Goal: Task Accomplishment & Management: Manage account settings

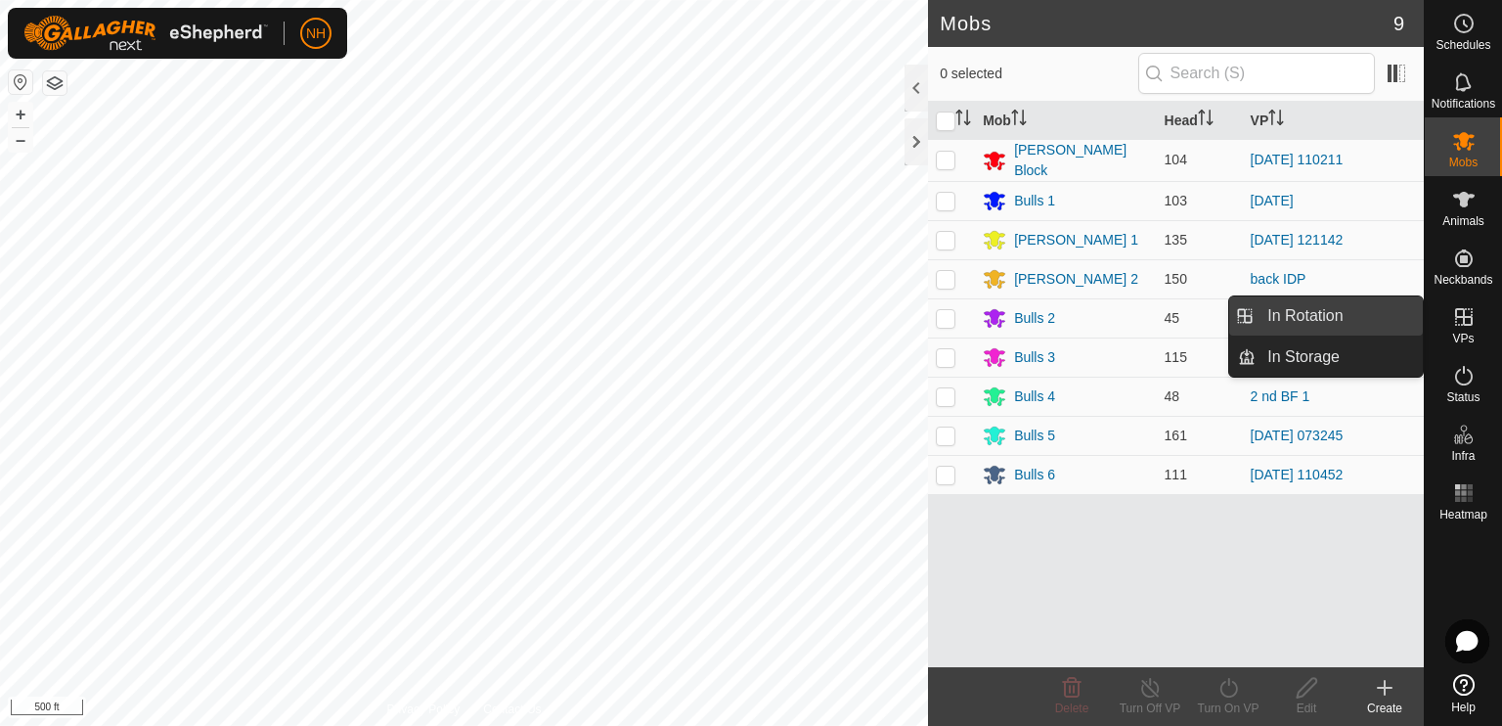
drag, startPoint x: 1333, startPoint y: 307, endPoint x: 1312, endPoint y: 318, distance: 23.2
click at [1333, 307] on link "In Rotation" at bounding box center [1339, 315] width 167 height 39
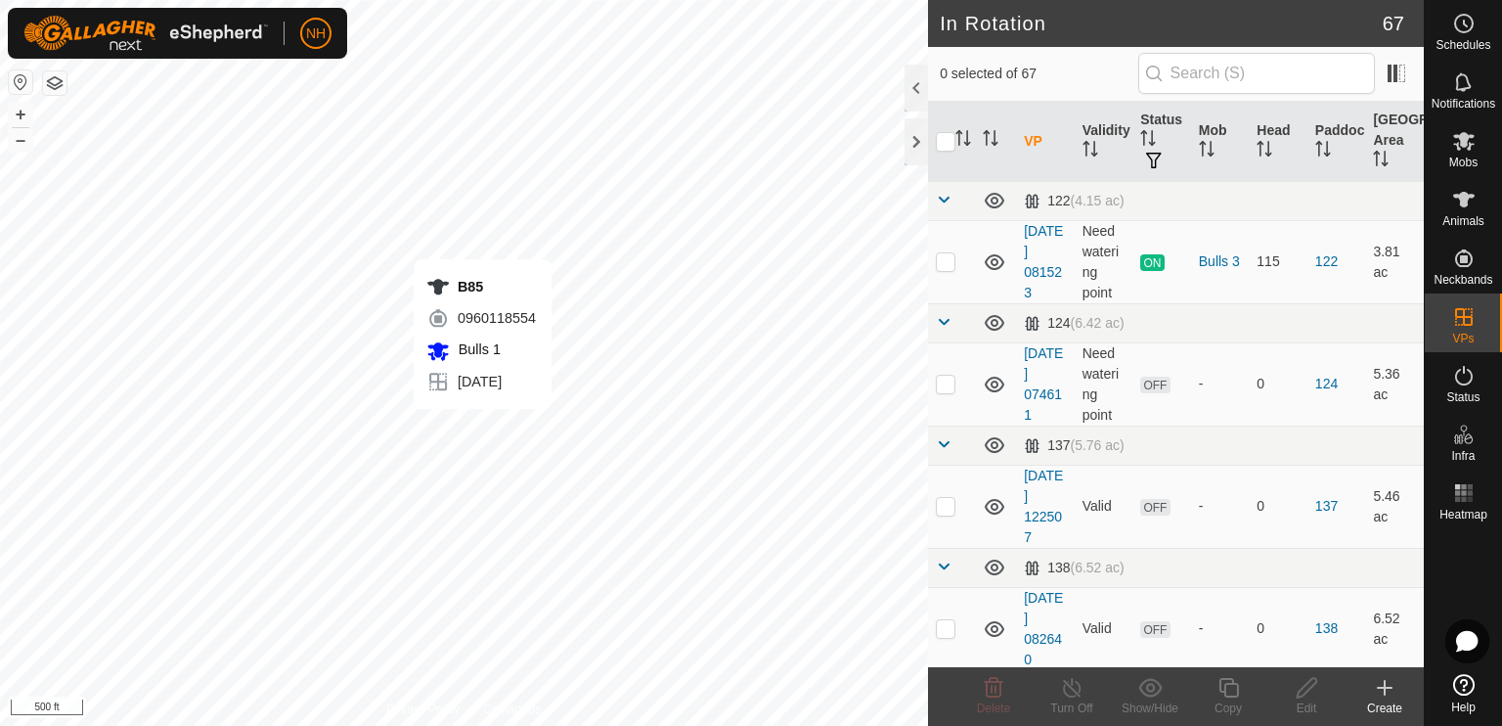
click at [1381, 687] on icon at bounding box center [1385, 687] width 14 height 0
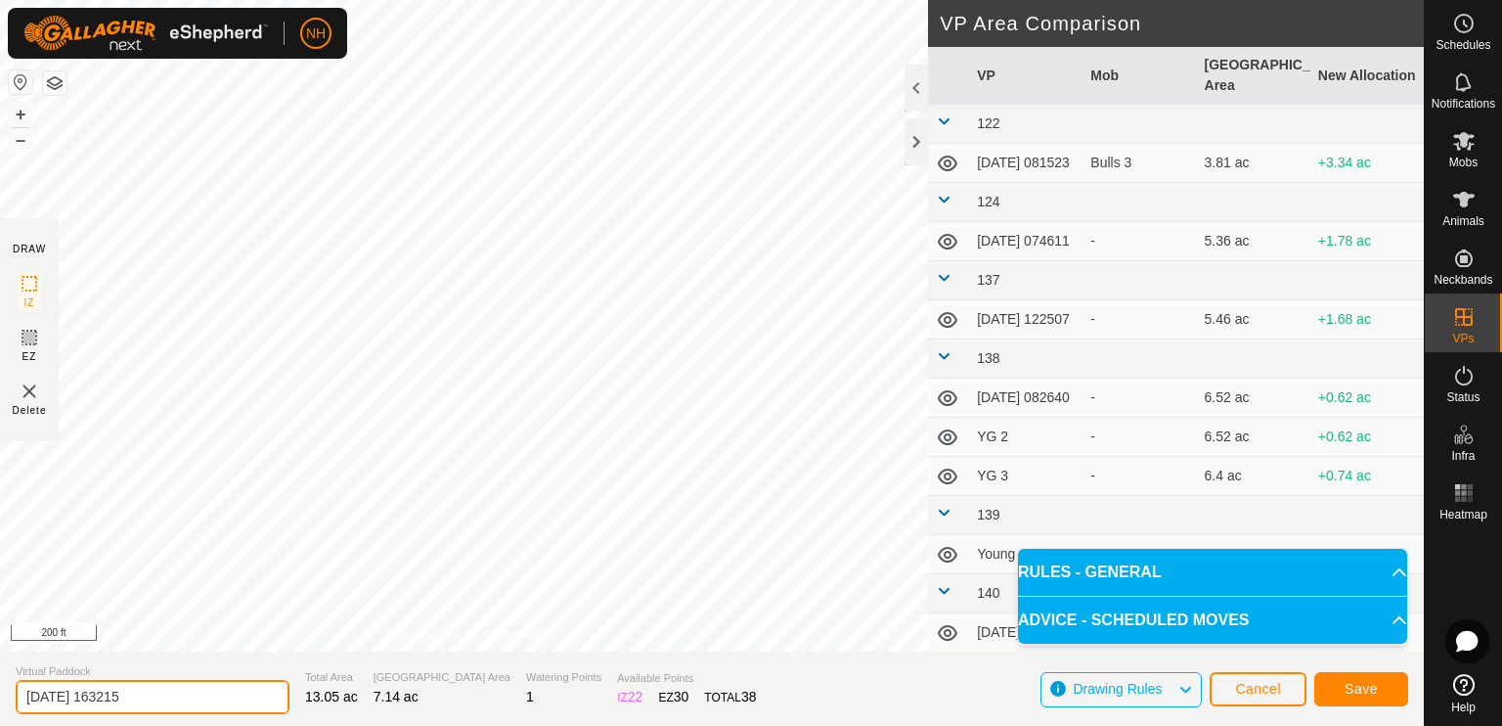
click at [159, 698] on input "[DATE] 163215" at bounding box center [153, 697] width 274 height 34
type input "2"
type input "rowed up 2"
click at [305, 703] on span "13.05 ac" at bounding box center [331, 696] width 53 height 16
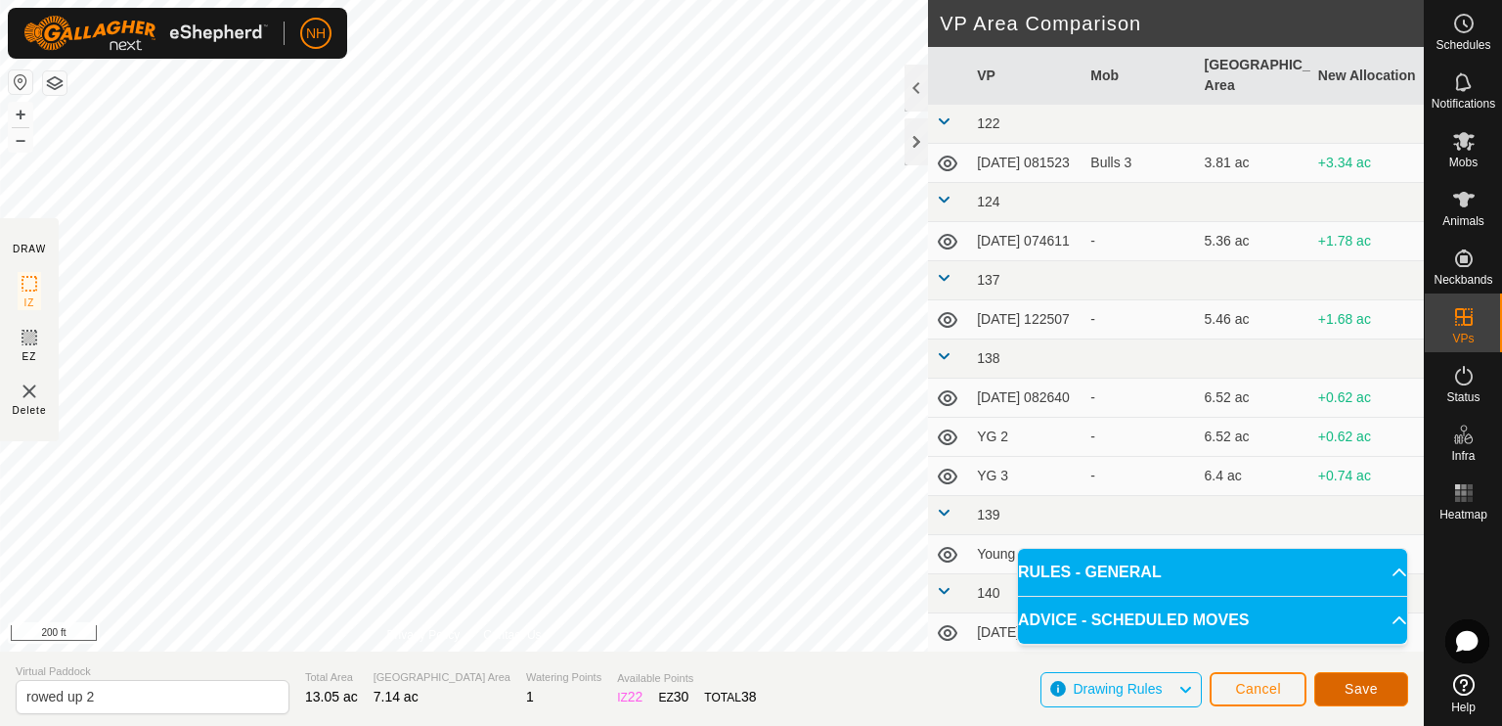
click at [1365, 695] on span "Save" at bounding box center [1361, 689] width 33 height 16
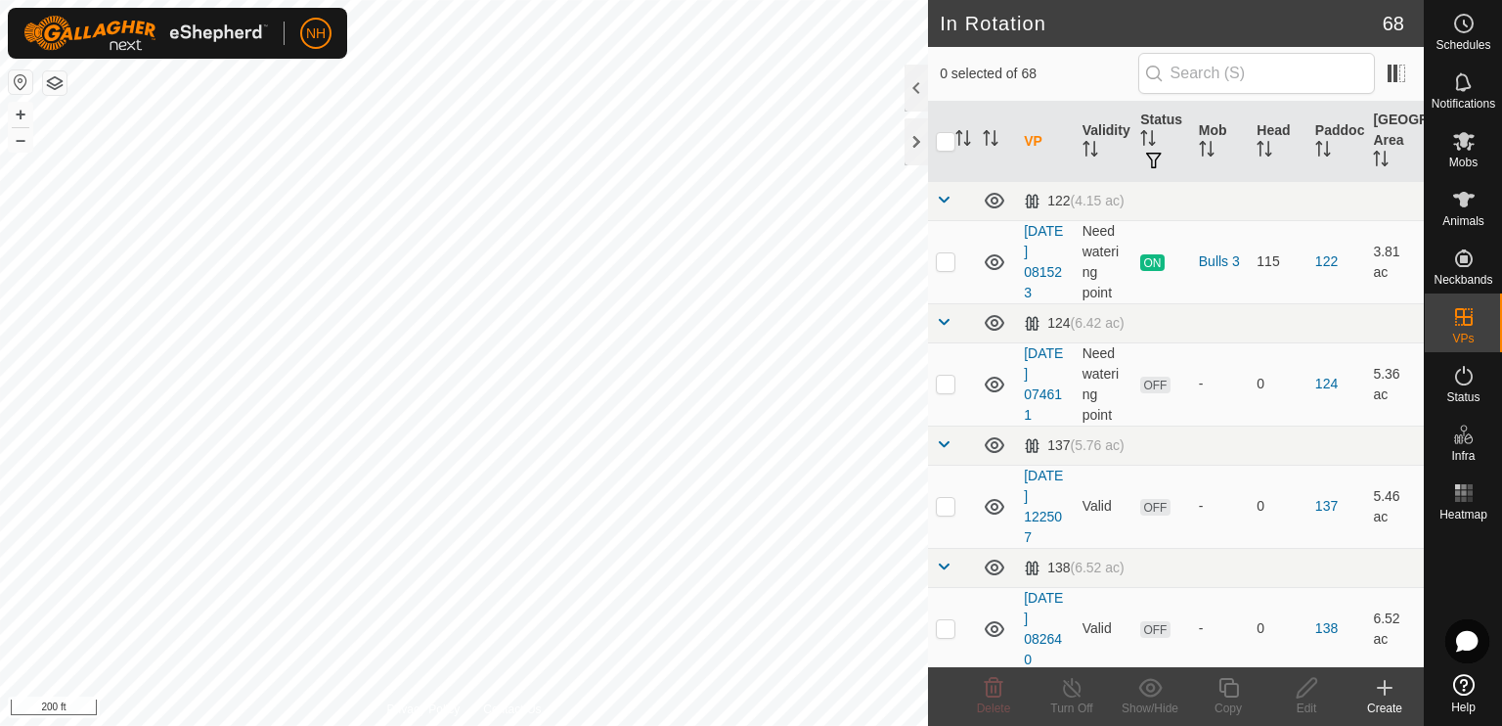
click at [1386, 700] on div "Create" at bounding box center [1385, 708] width 78 height 18
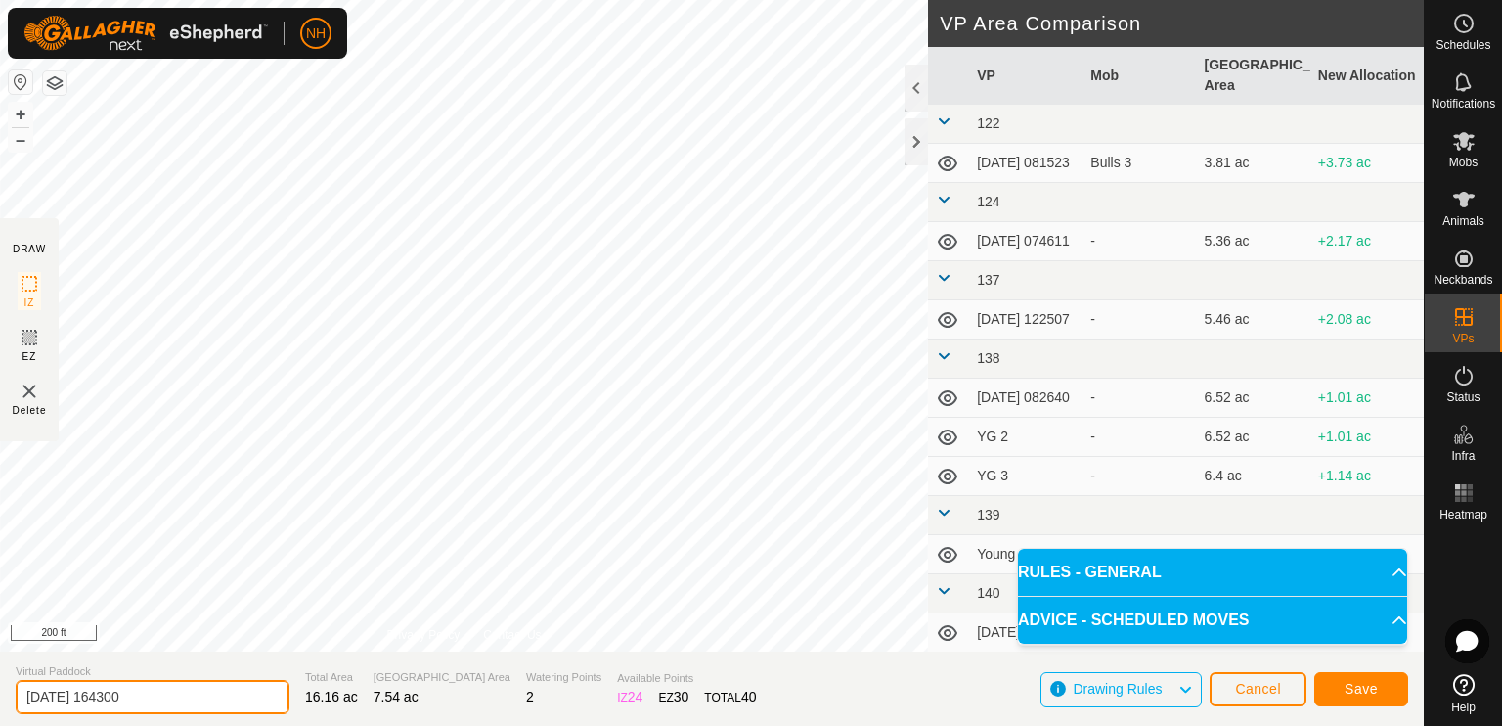
click at [188, 694] on input "[DATE] 164300" at bounding box center [153, 697] width 274 height 34
type input "2"
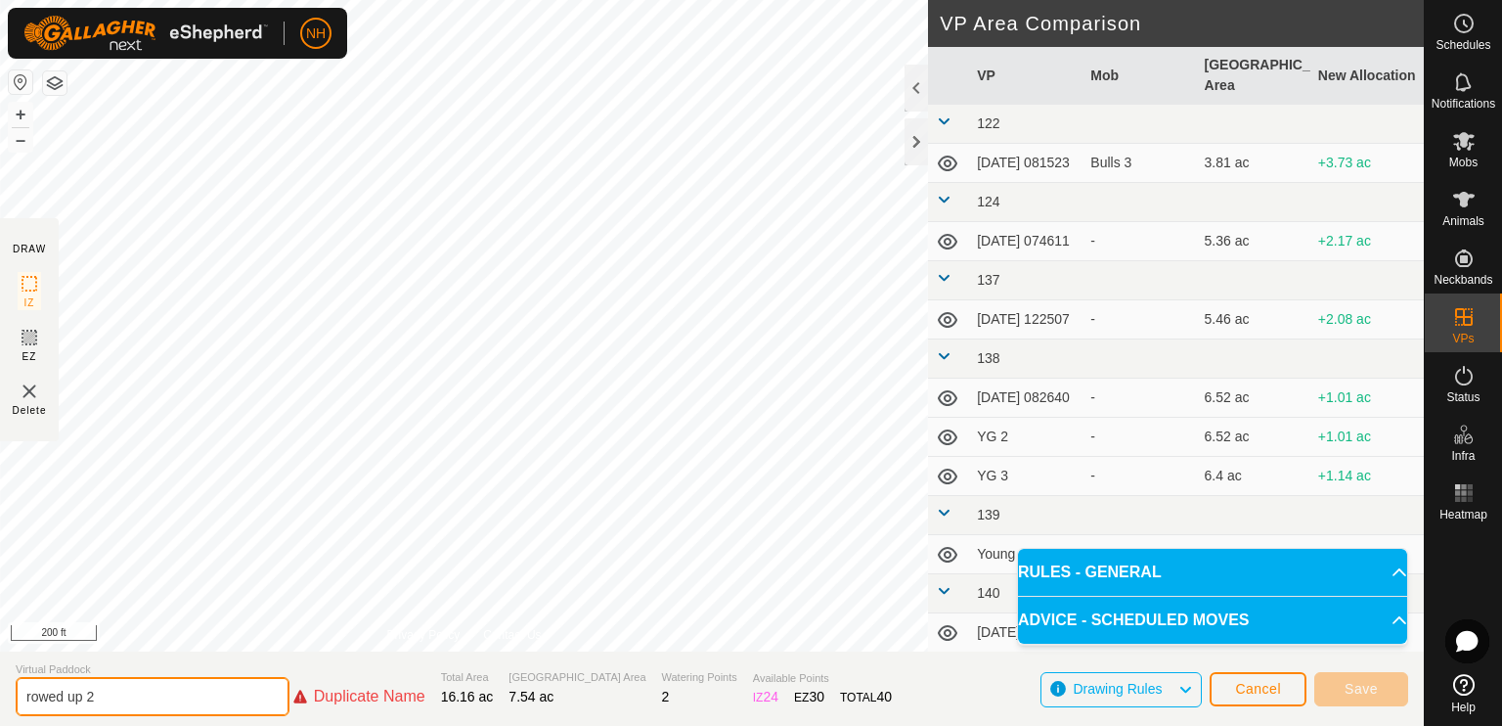
click at [107, 694] on input "rowed up 2" at bounding box center [153, 696] width 274 height 39
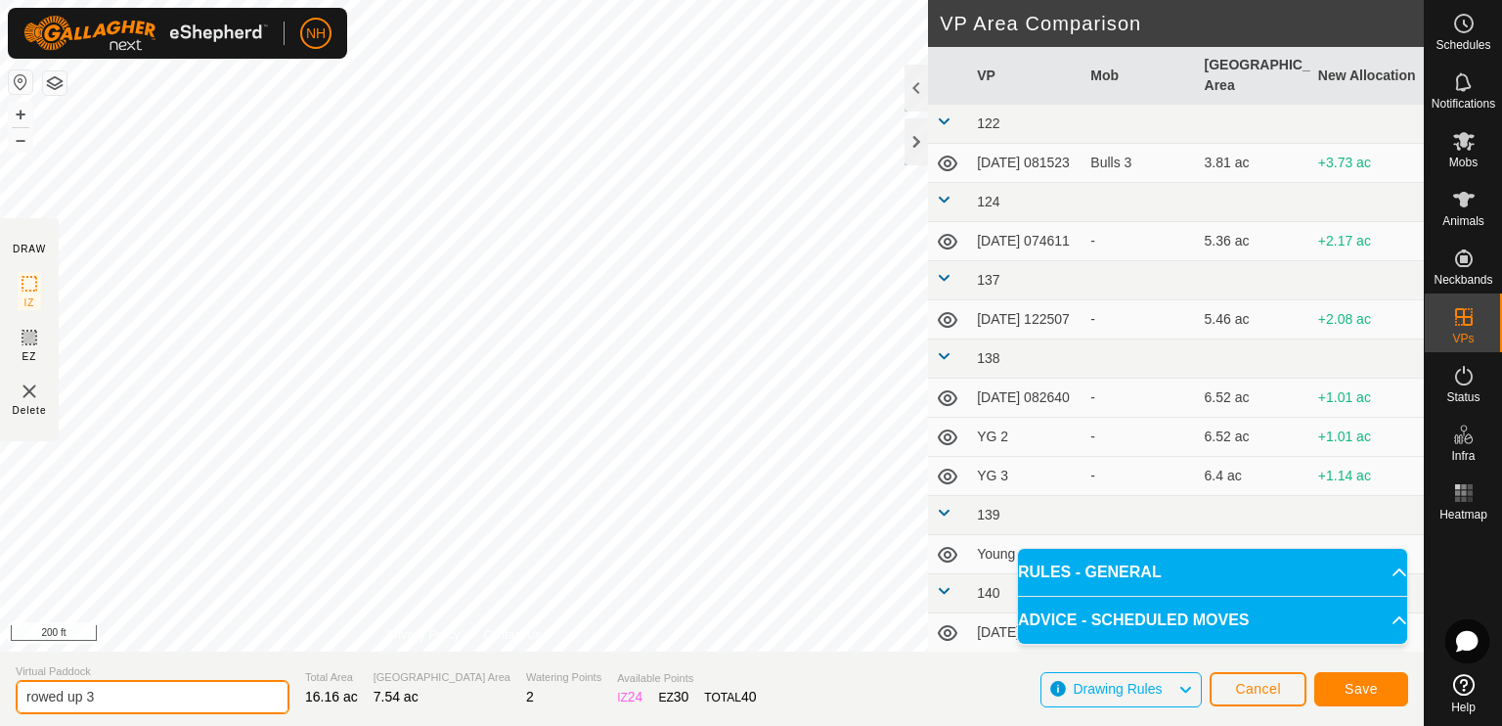
type input "rowed up 3"
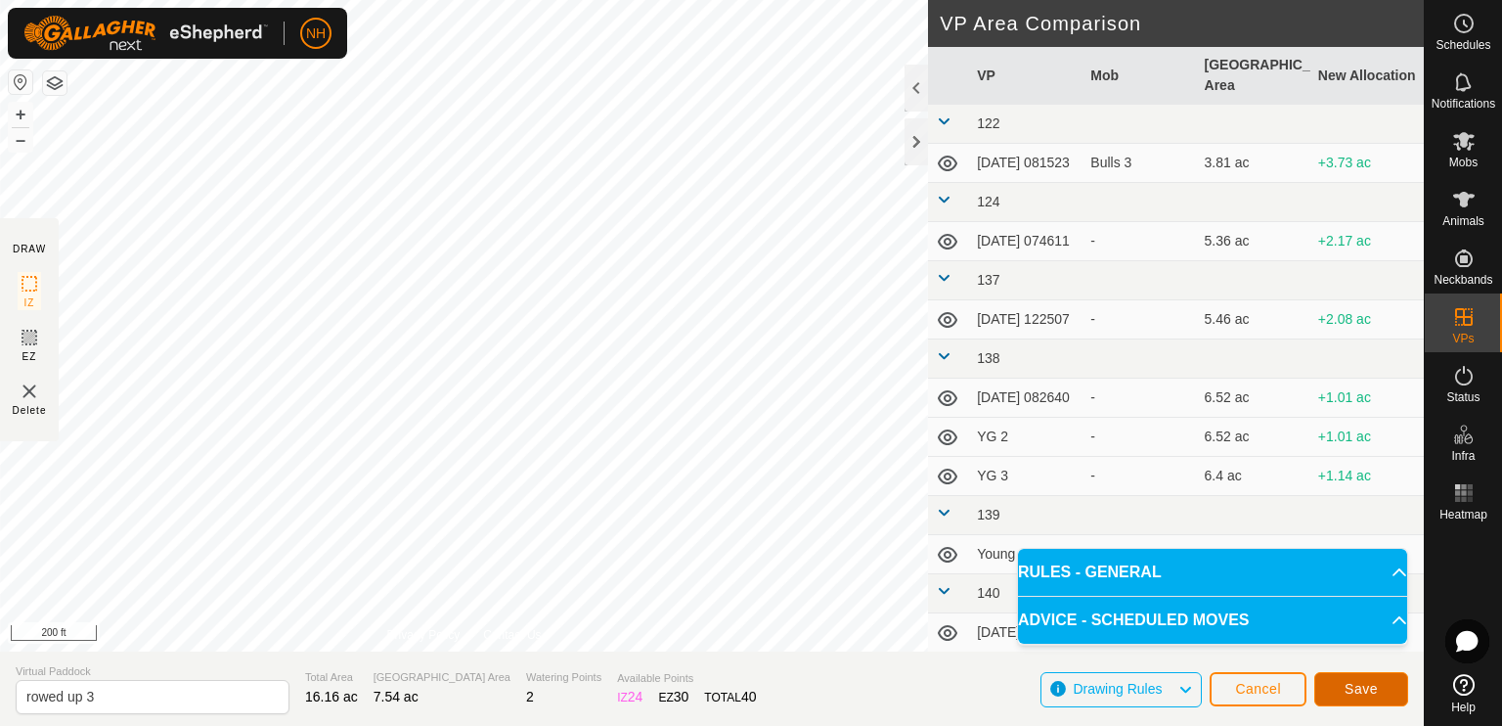
click at [1365, 691] on span "Save" at bounding box center [1361, 689] width 33 height 16
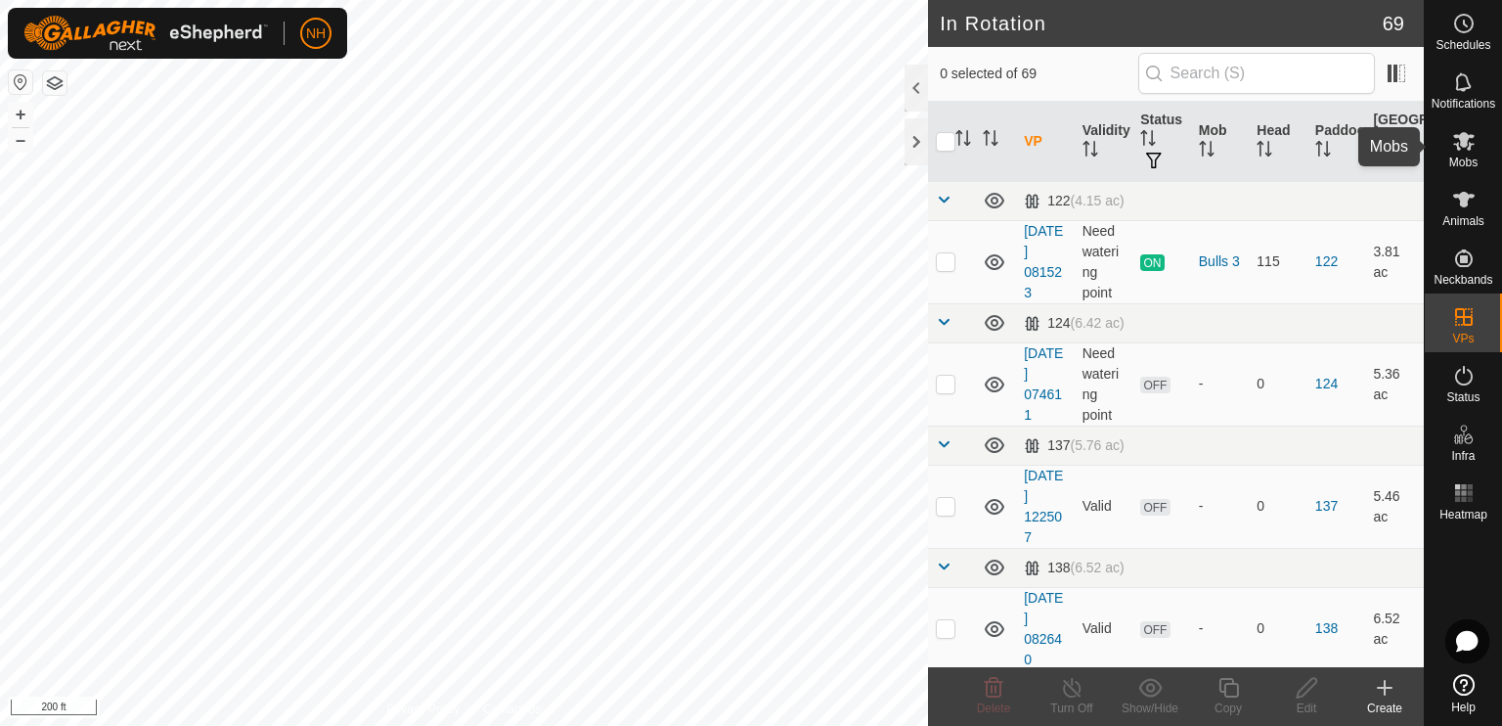
click at [1467, 157] on span "Mobs" at bounding box center [1463, 162] width 28 height 12
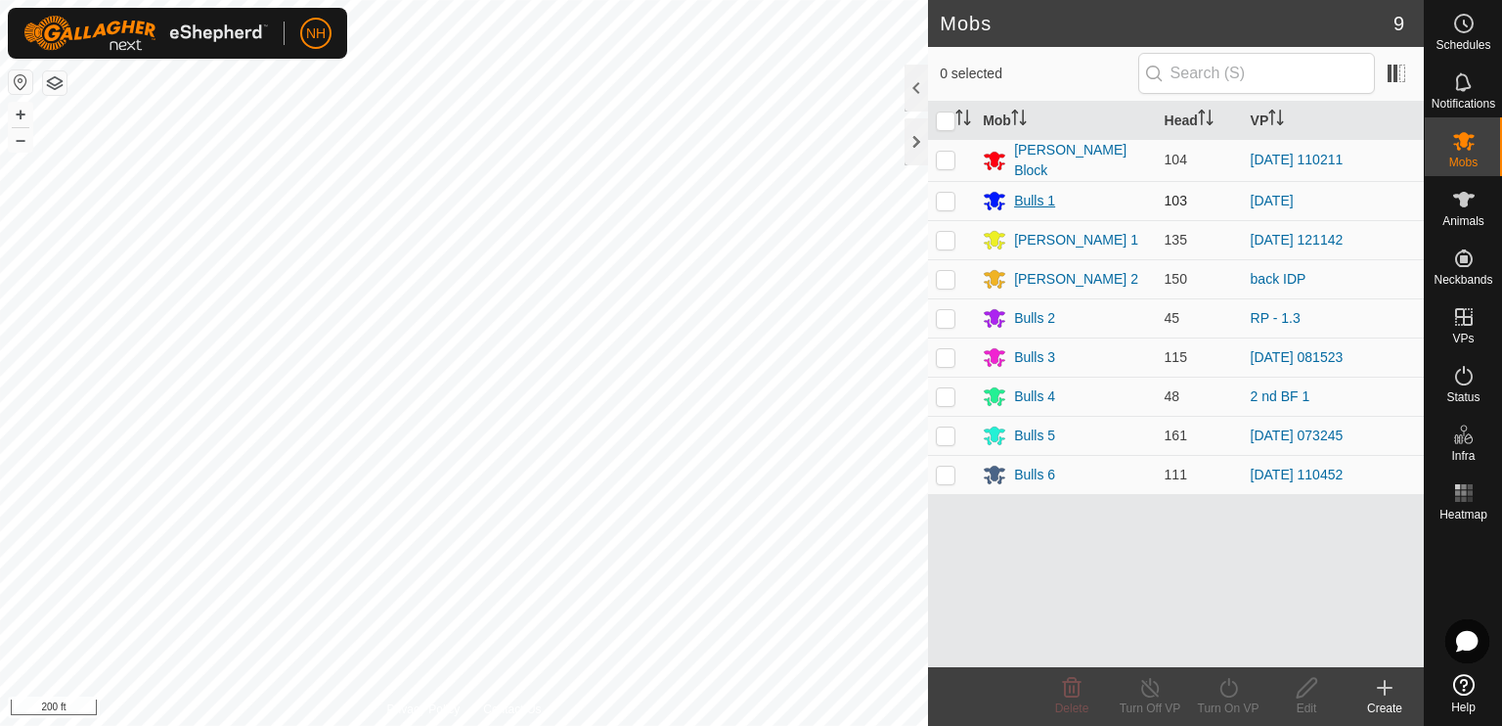
click at [1032, 197] on div "Bulls 1" at bounding box center [1034, 201] width 41 height 21
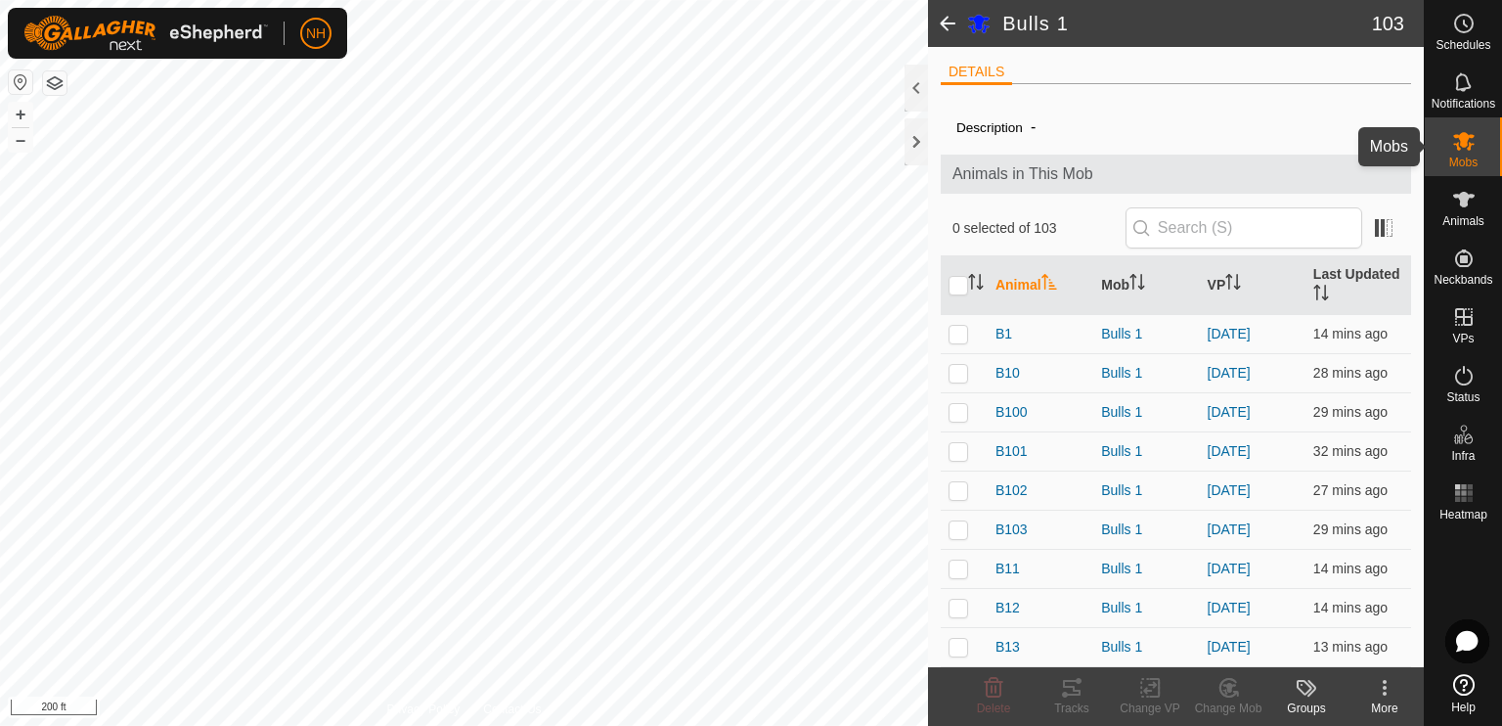
click at [1462, 162] on span "Mobs" at bounding box center [1463, 162] width 28 height 12
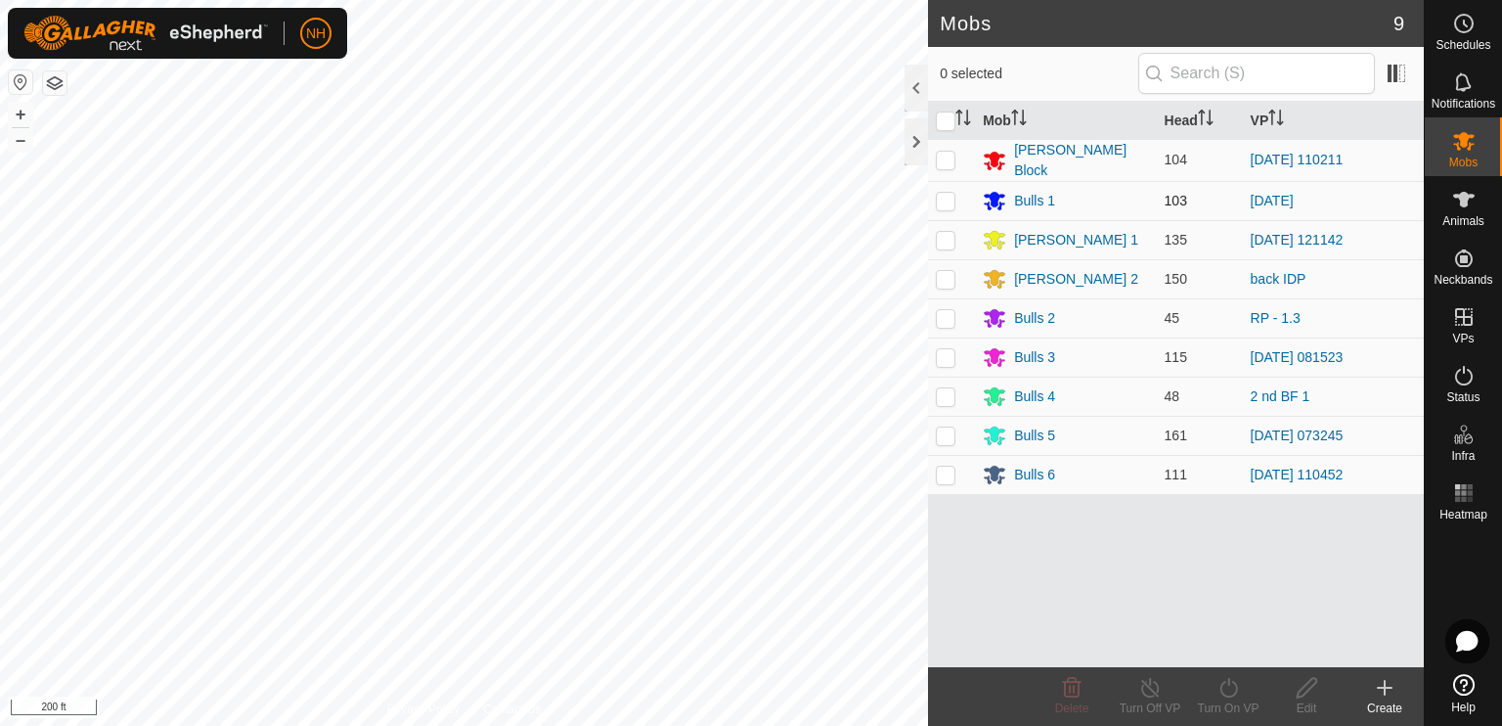
click at [945, 198] on p-checkbox at bounding box center [946, 201] width 20 height 16
checkbox input "true"
click at [1222, 689] on icon at bounding box center [1229, 687] width 24 height 23
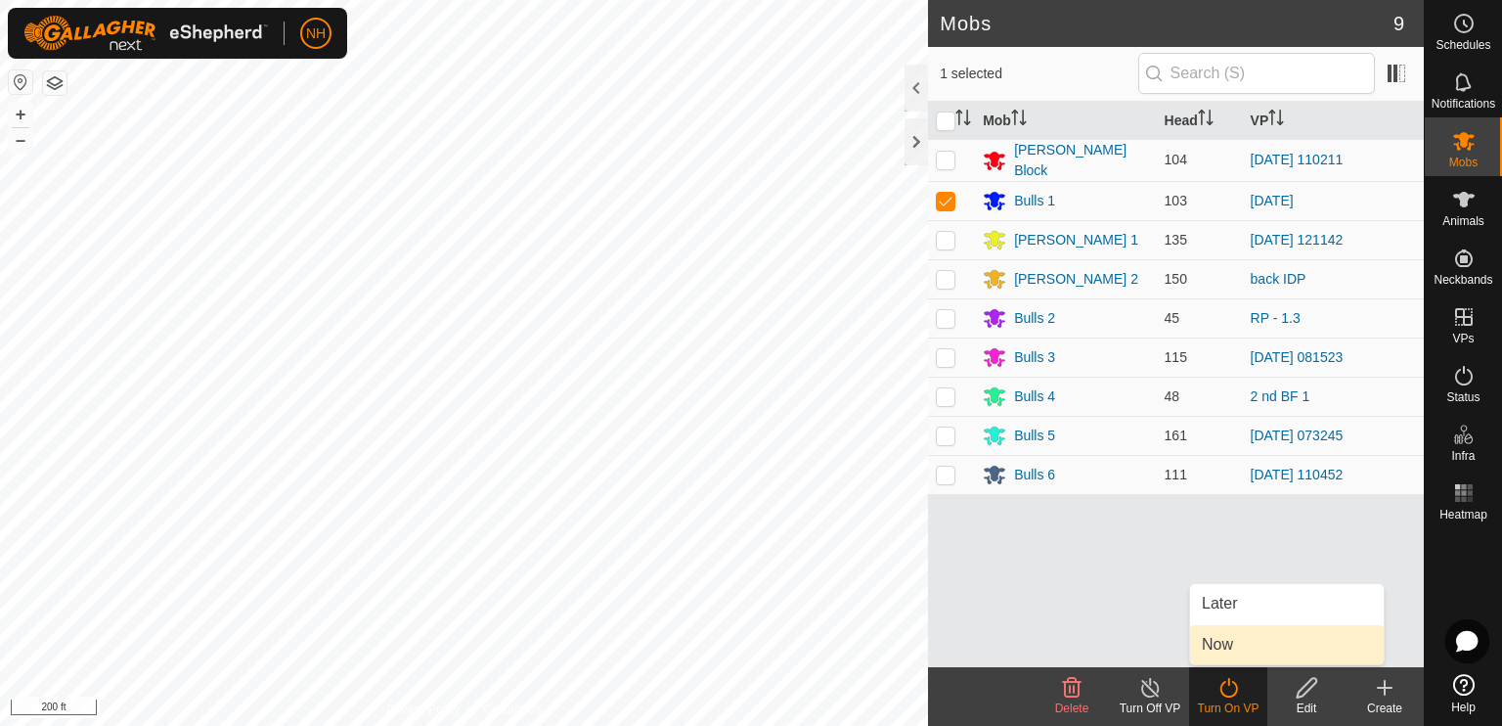
click at [1222, 640] on link "Now" at bounding box center [1287, 644] width 194 height 39
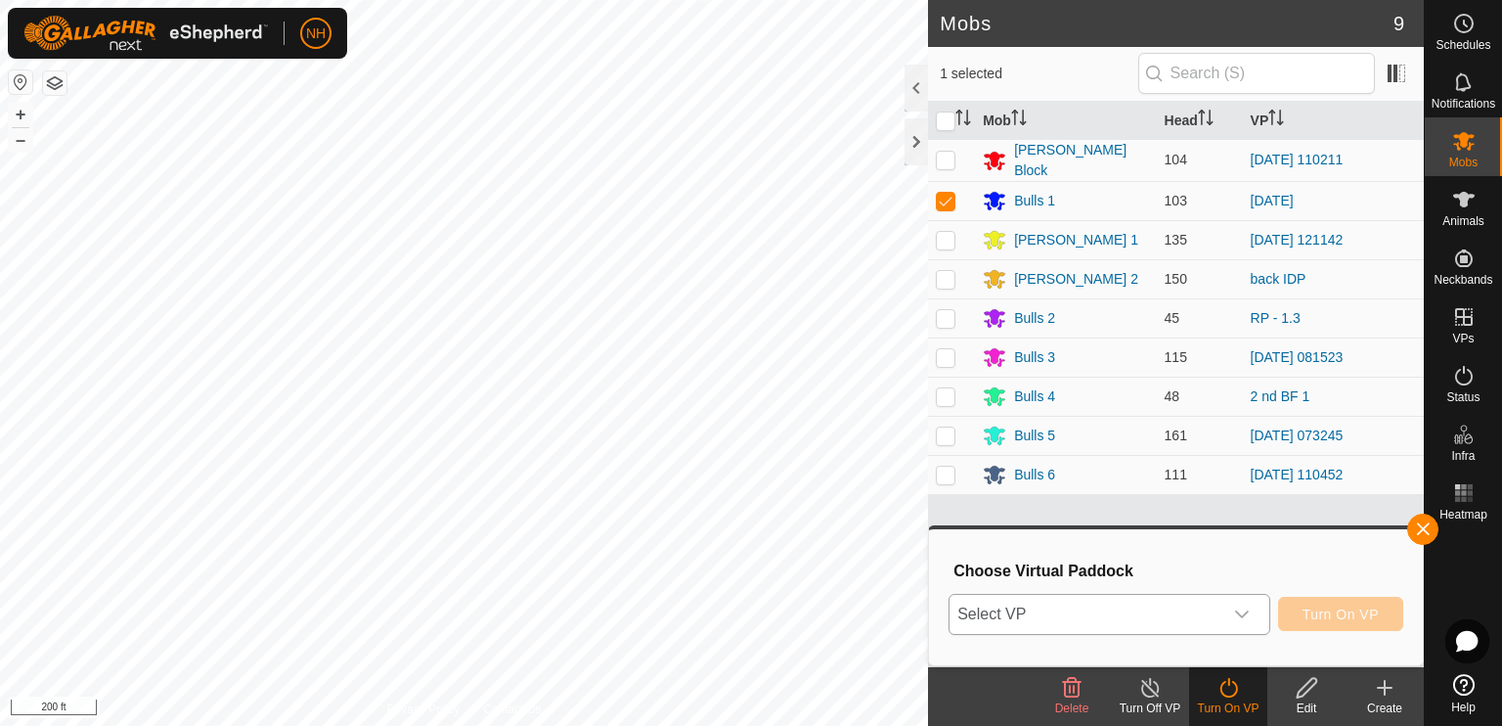
click at [1244, 616] on icon "dropdown trigger" at bounding box center [1242, 614] width 16 height 16
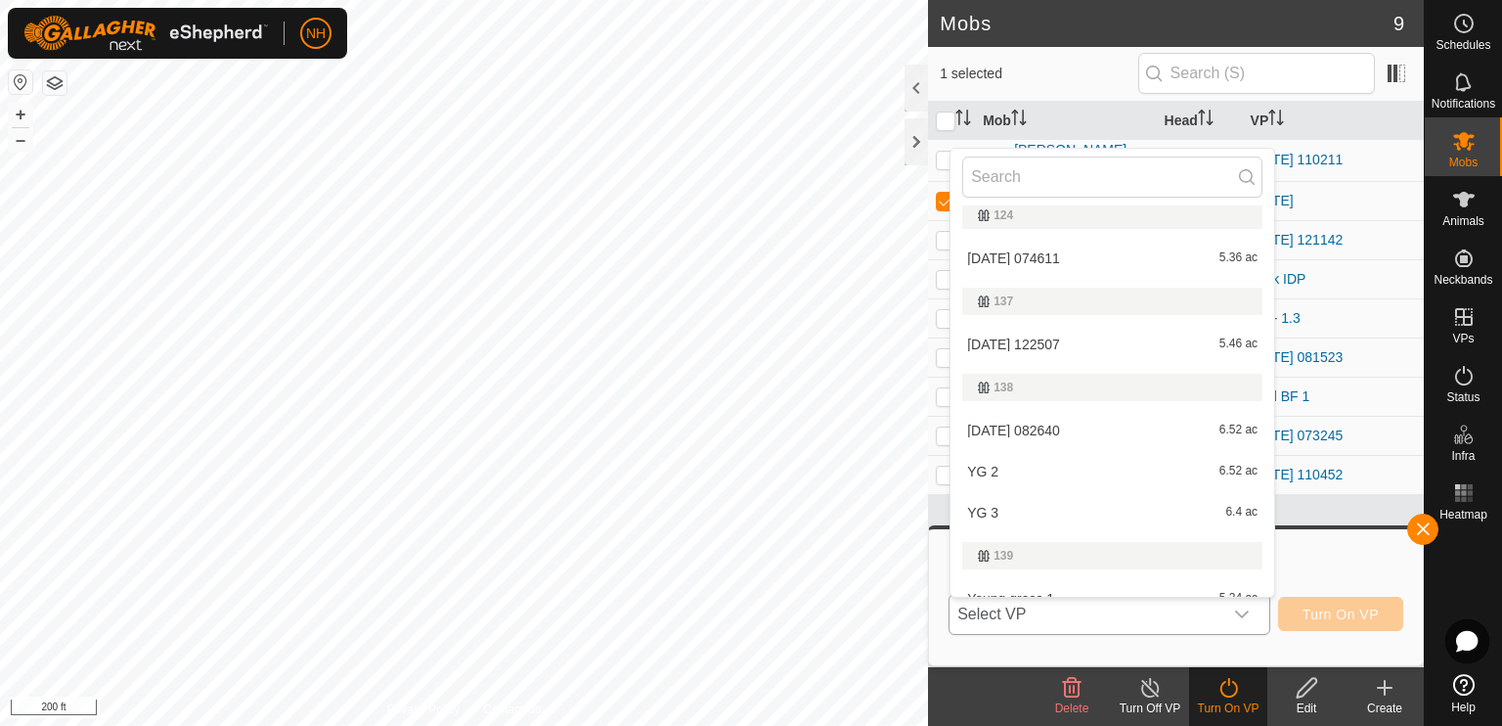
scroll to position [391, 0]
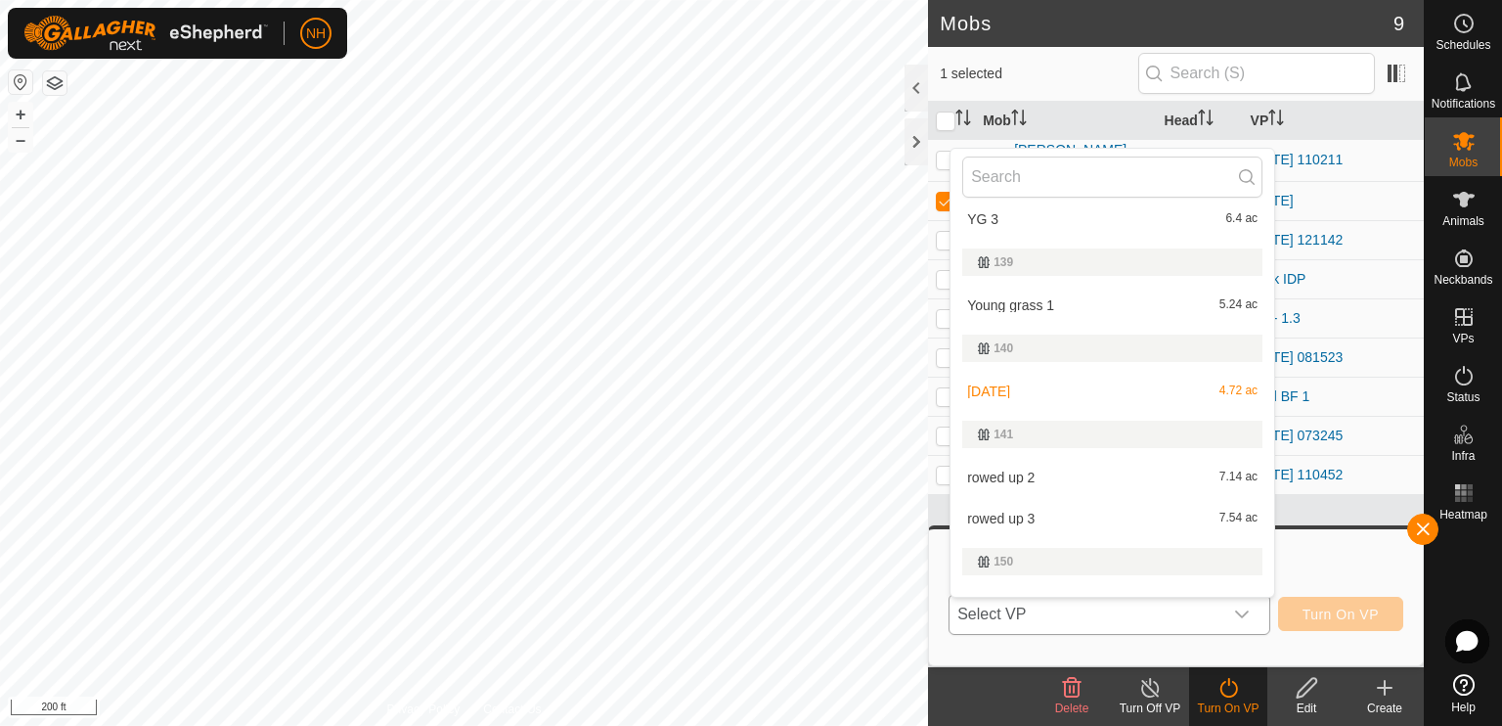
click at [1126, 473] on li "rowed up 2 7.14 ac" at bounding box center [1113, 477] width 324 height 39
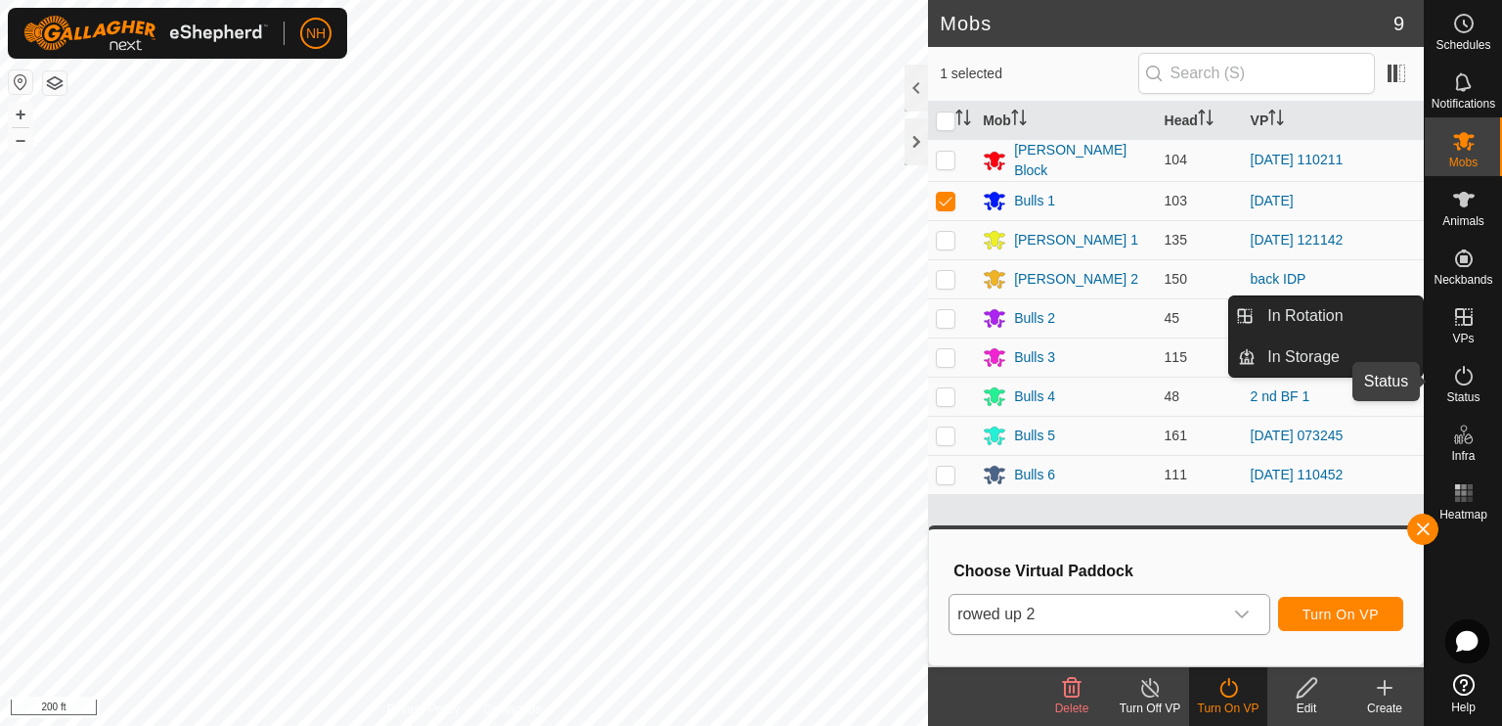
click at [1461, 378] on icon at bounding box center [1463, 375] width 23 height 23
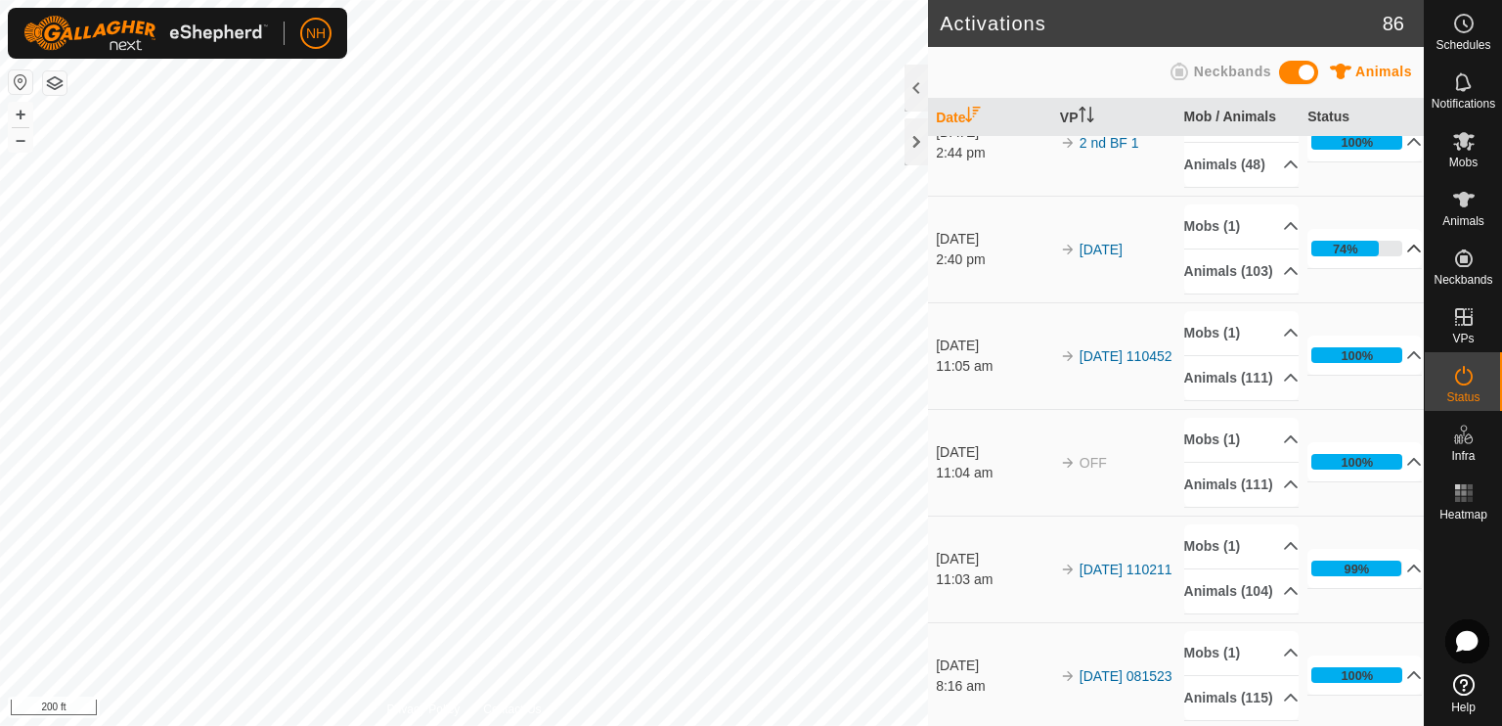
scroll to position [98, 0]
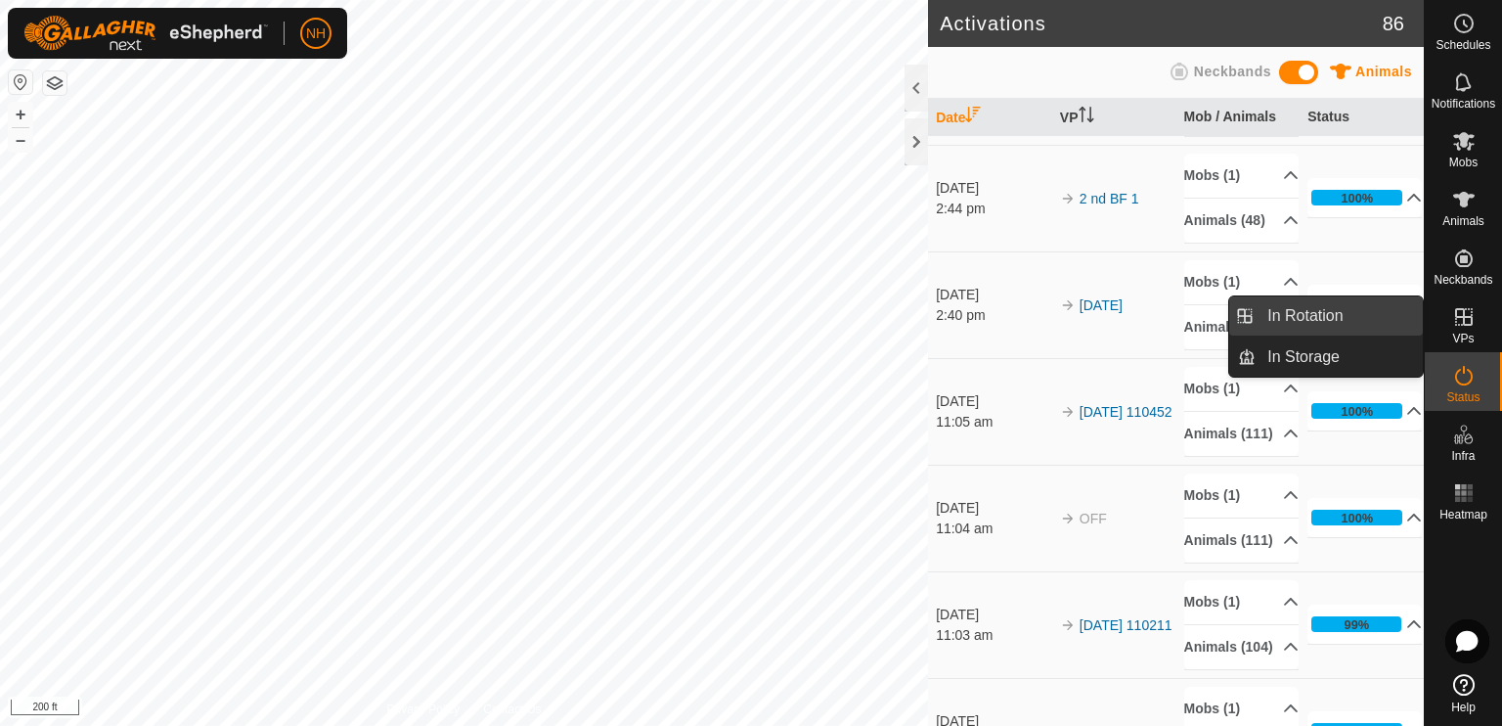
drag, startPoint x: 1326, startPoint y: 311, endPoint x: 1240, endPoint y: 309, distance: 86.1
click at [1326, 311] on link "In Rotation" at bounding box center [1339, 315] width 167 height 39
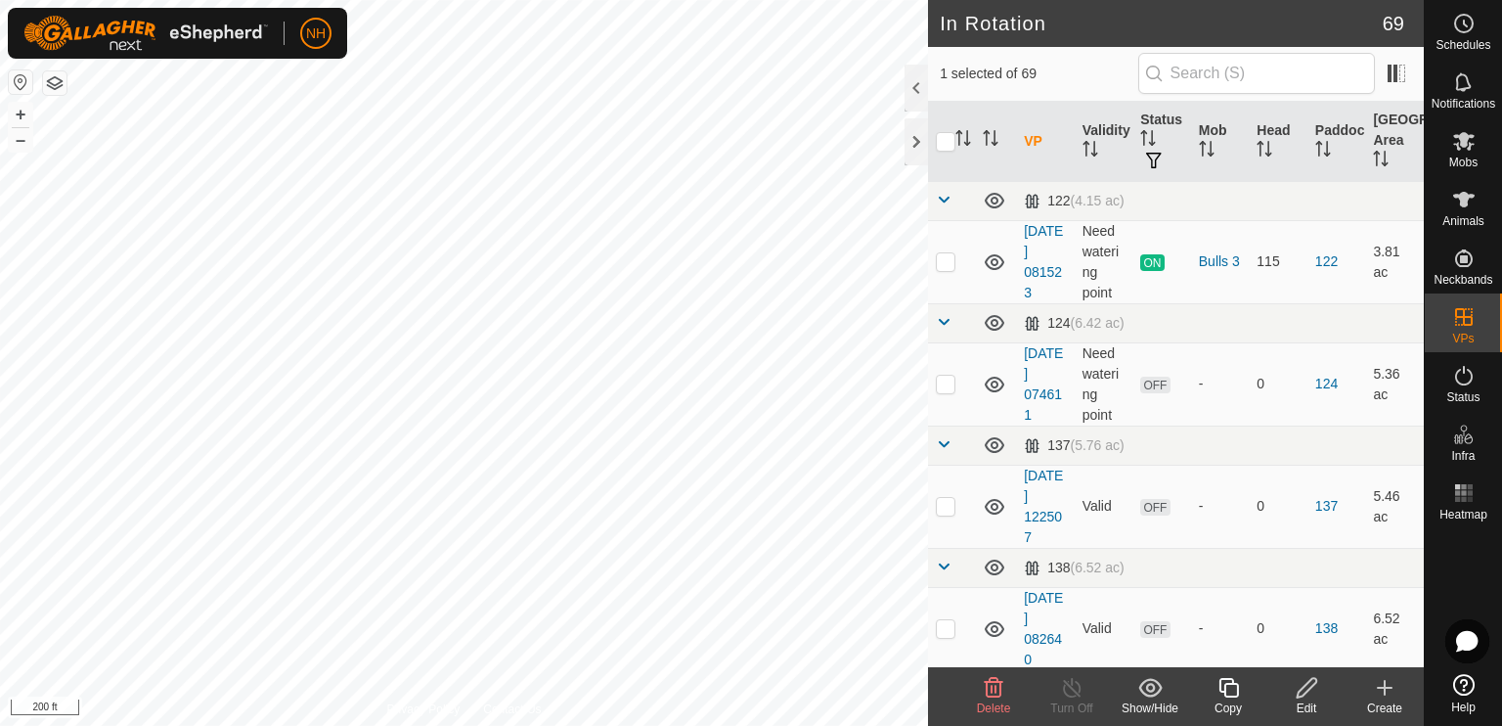
click at [1381, 687] on icon at bounding box center [1385, 687] width 14 height 0
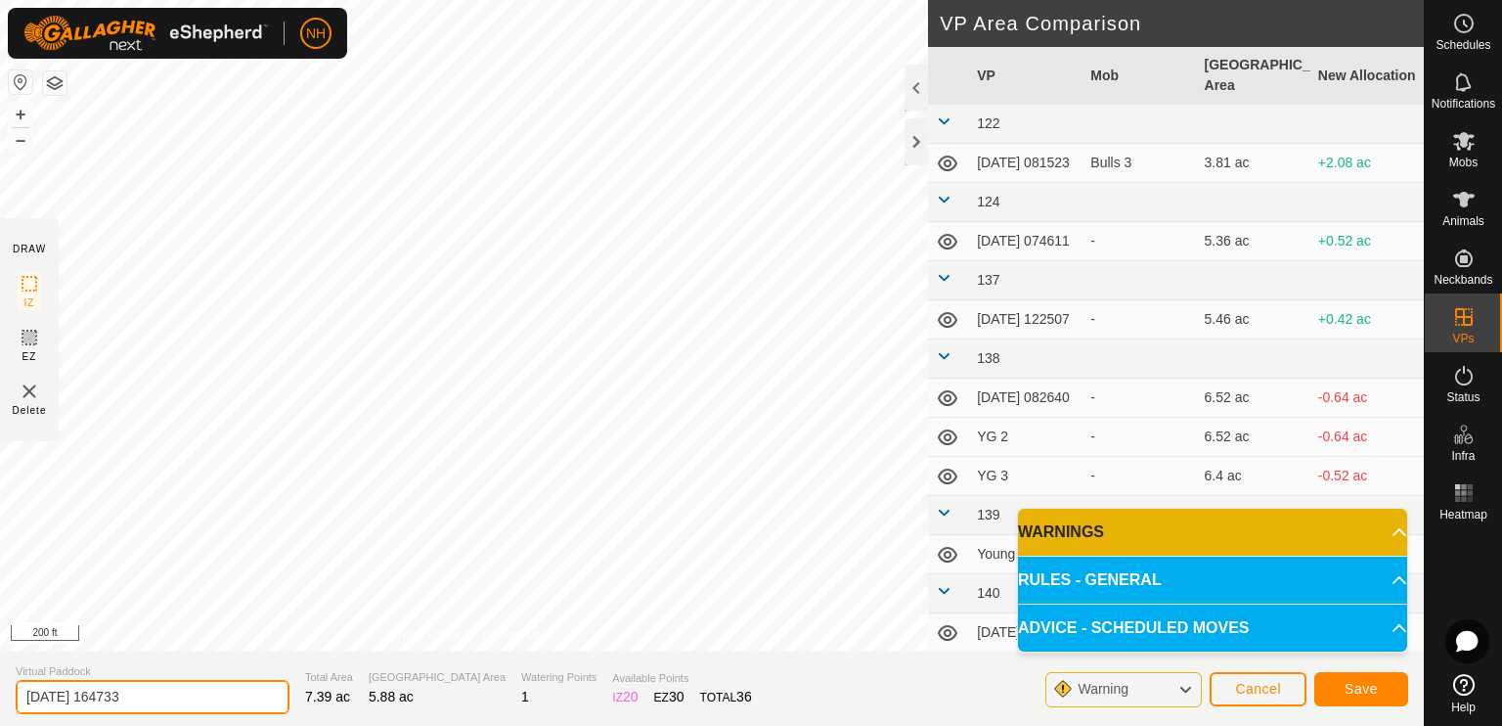
click at [158, 700] on input "[DATE] 164733" at bounding box center [153, 697] width 274 height 34
type input "2"
type input "kodys corner 2"
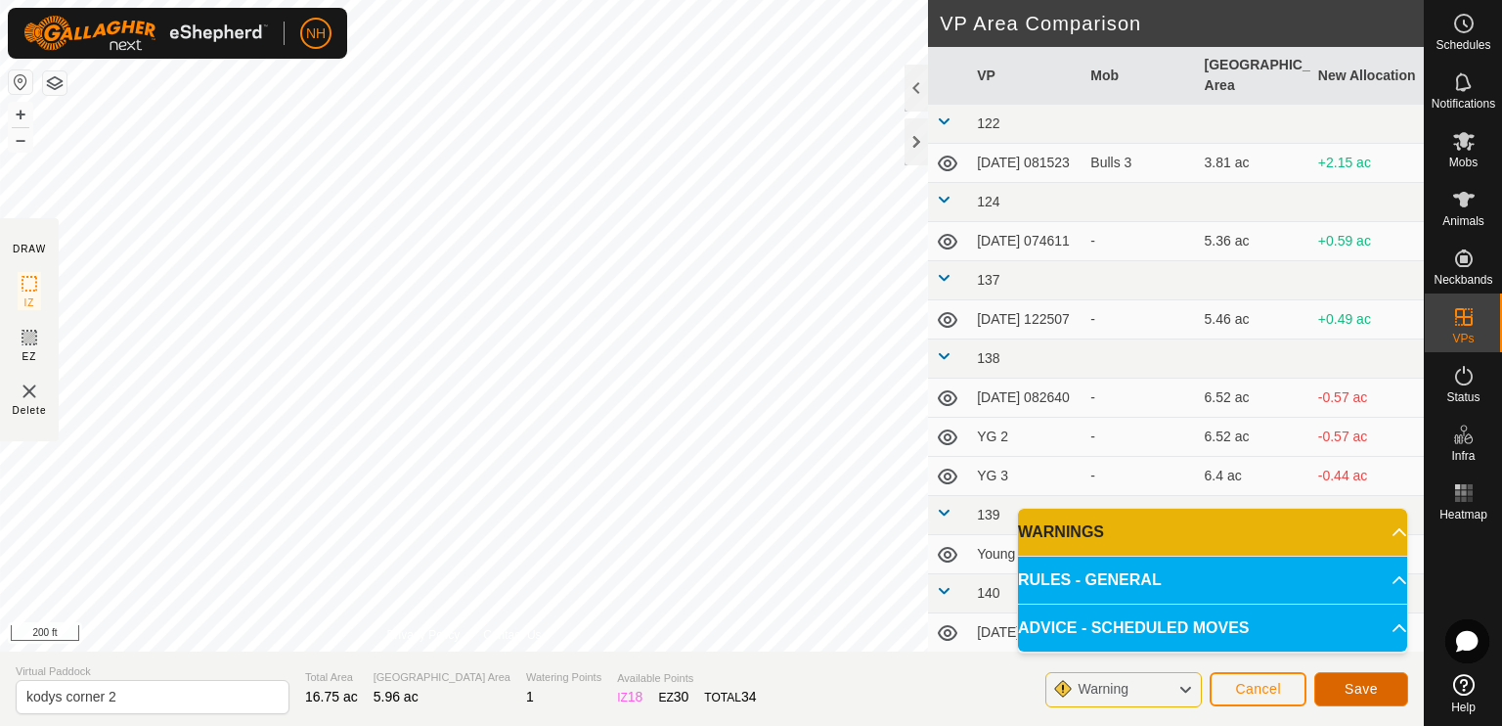
click at [1370, 690] on span "Save" at bounding box center [1361, 689] width 33 height 16
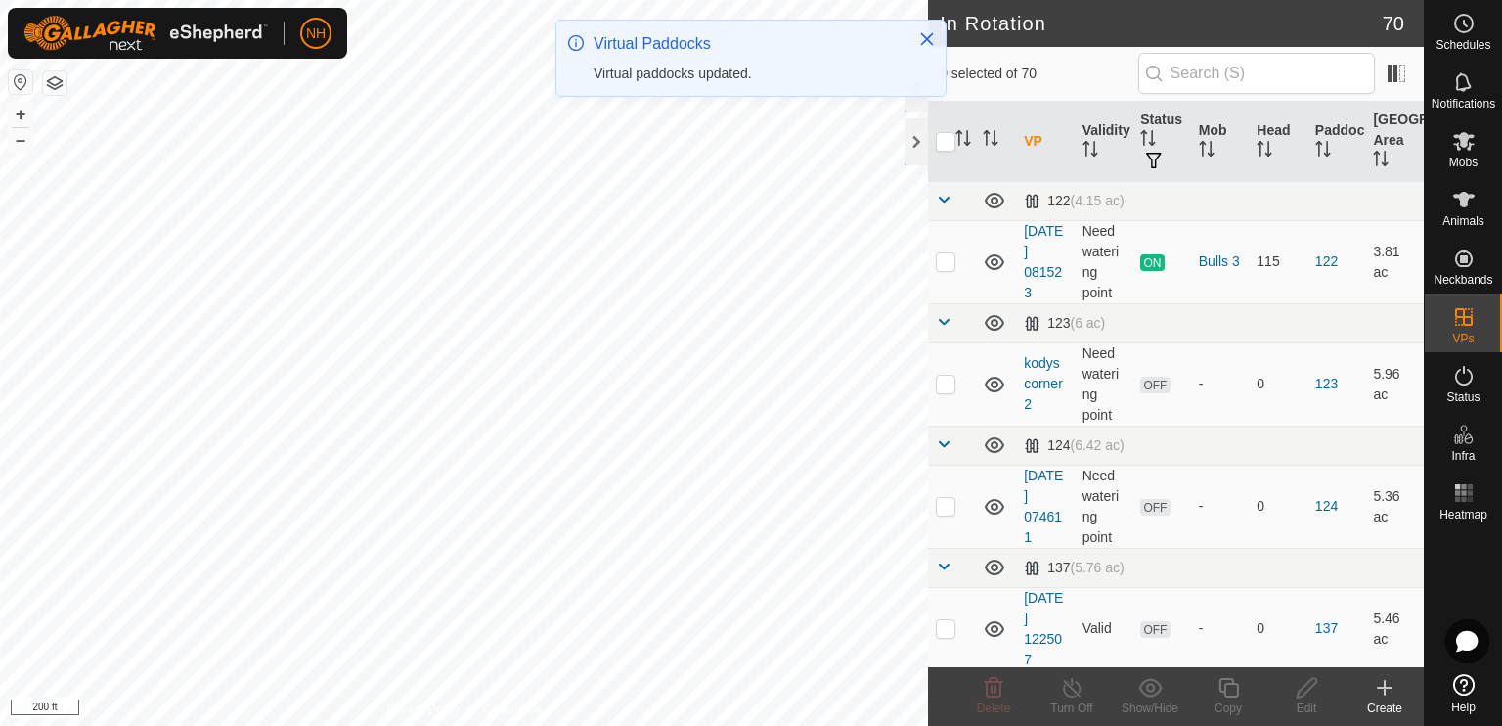
checkbox input "true"
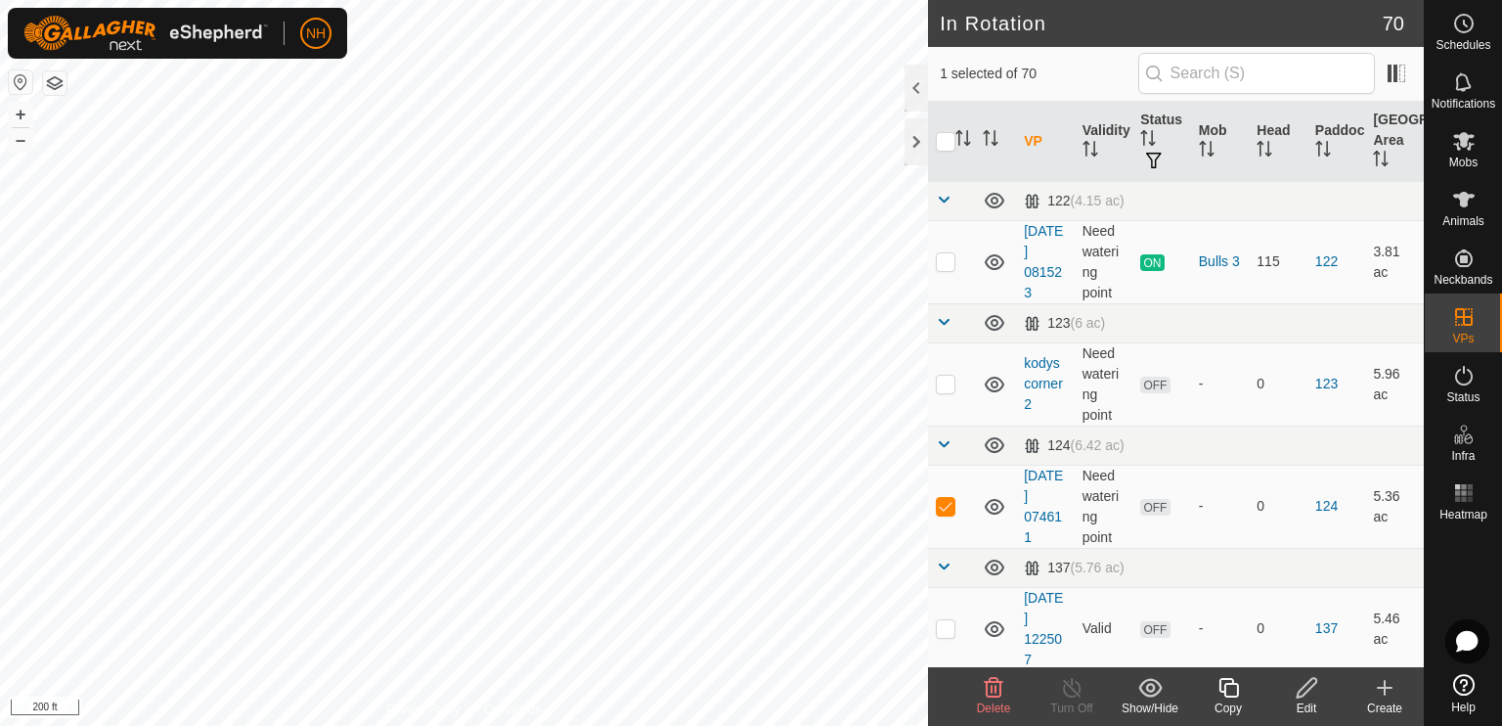
click at [1308, 697] on icon at bounding box center [1307, 687] width 24 height 23
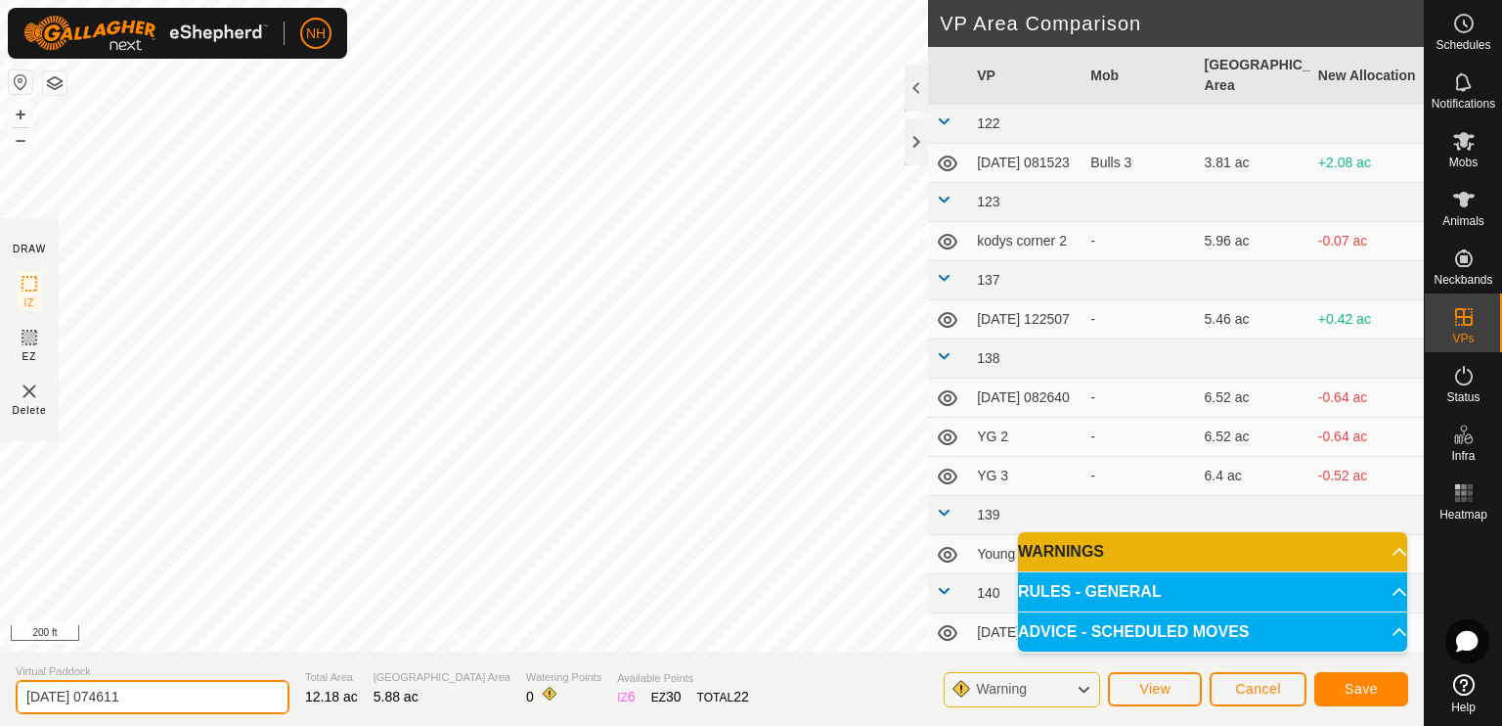
click at [172, 703] on input "[DATE] 074611" at bounding box center [153, 697] width 274 height 34
type input "2"
type input "kodys corner 3"
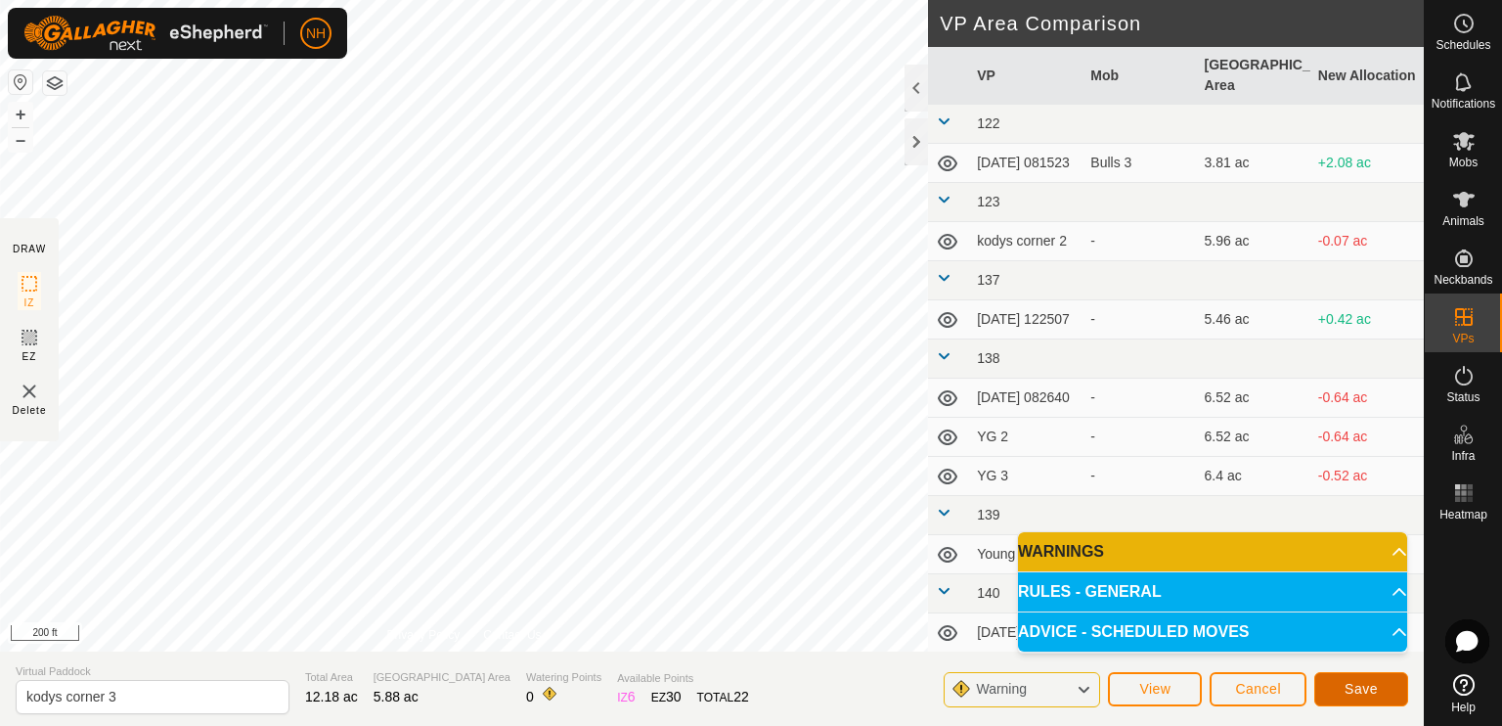
click at [1342, 687] on button "Save" at bounding box center [1361, 689] width 94 height 34
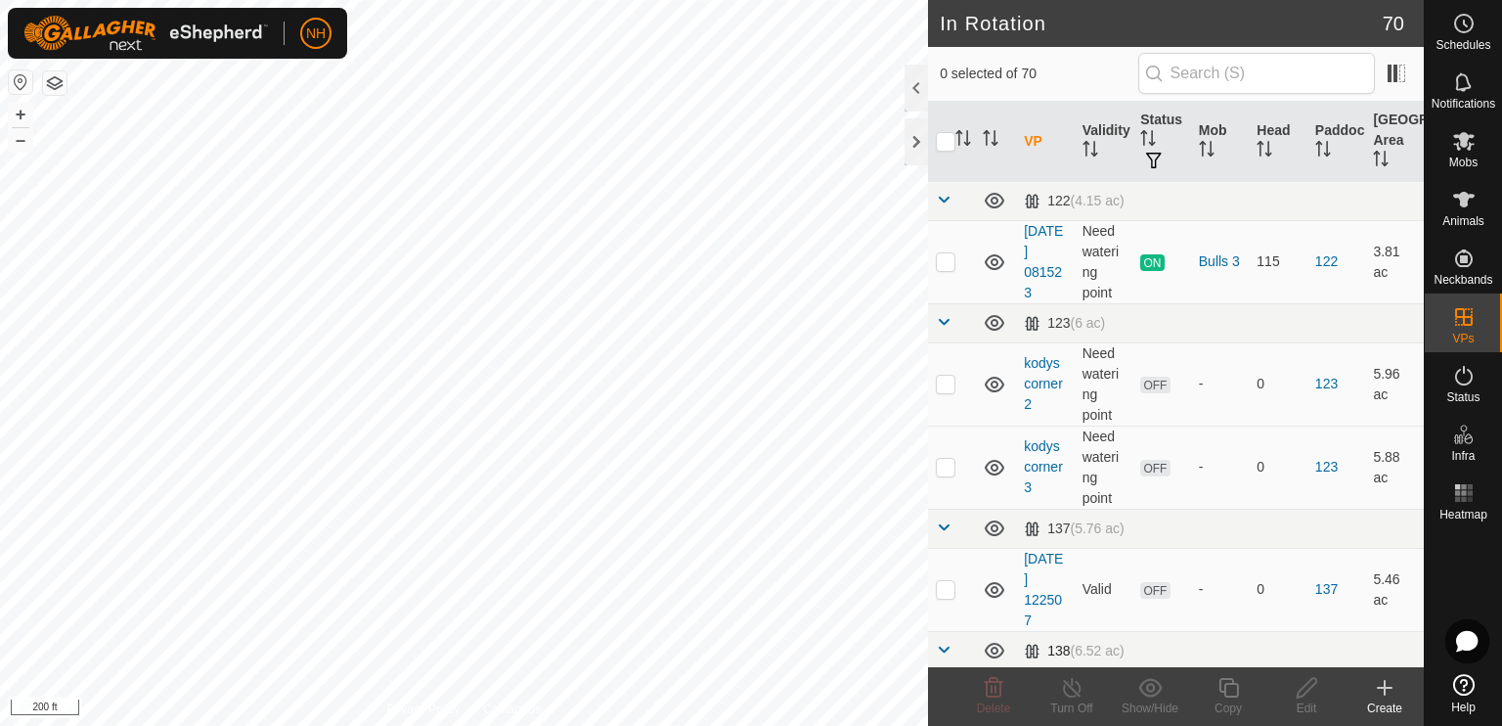
click at [958, 641] on div "In Rotation 70 0 selected of 70 VP Validity Status Mob Head Paddock Grazing Are…" at bounding box center [712, 363] width 1424 height 726
click at [983, 589] on div "In Rotation 70 0 selected of 70 VP Validity Status Mob Head Paddock Grazing Are…" at bounding box center [712, 363] width 1424 height 726
checkbox input "true"
click at [1306, 688] on icon at bounding box center [1307, 687] width 24 height 23
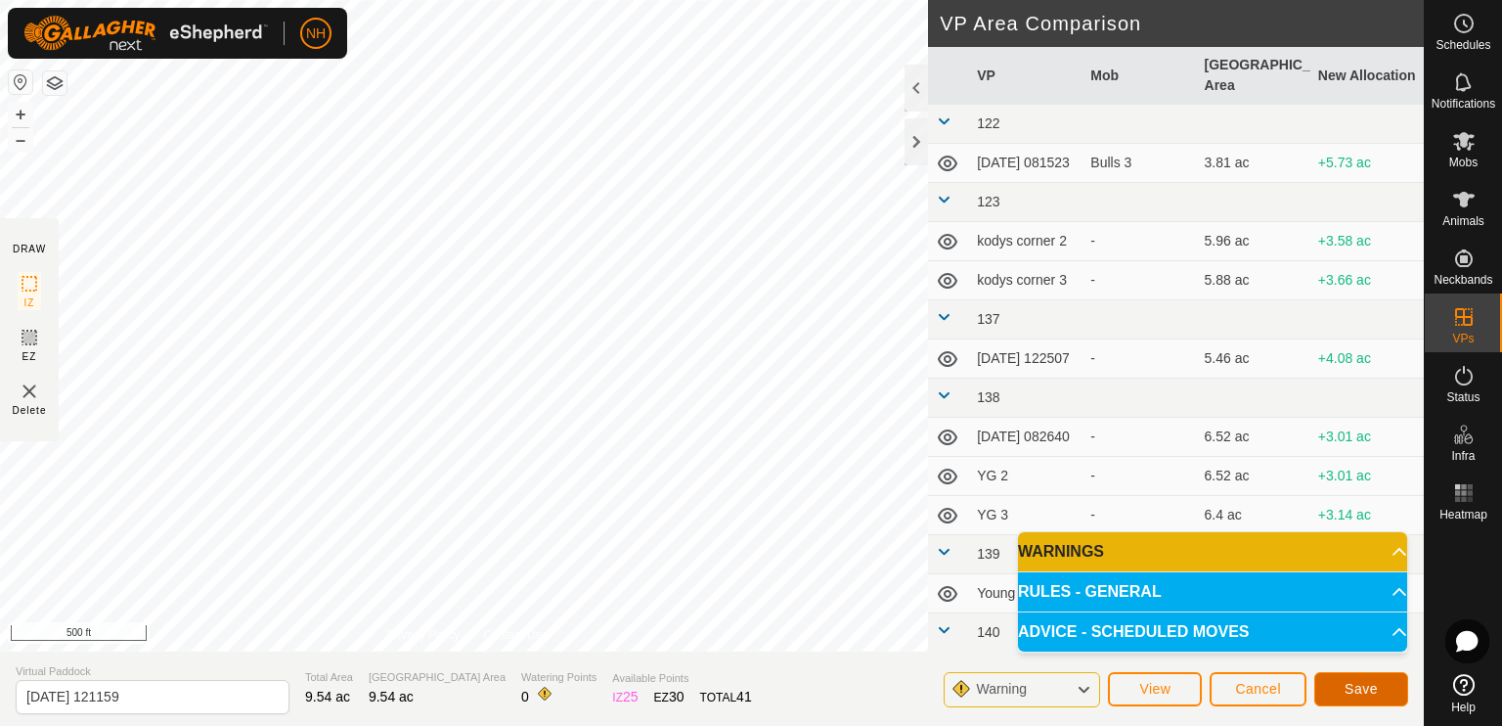
click at [1363, 694] on span "Save" at bounding box center [1361, 689] width 33 height 16
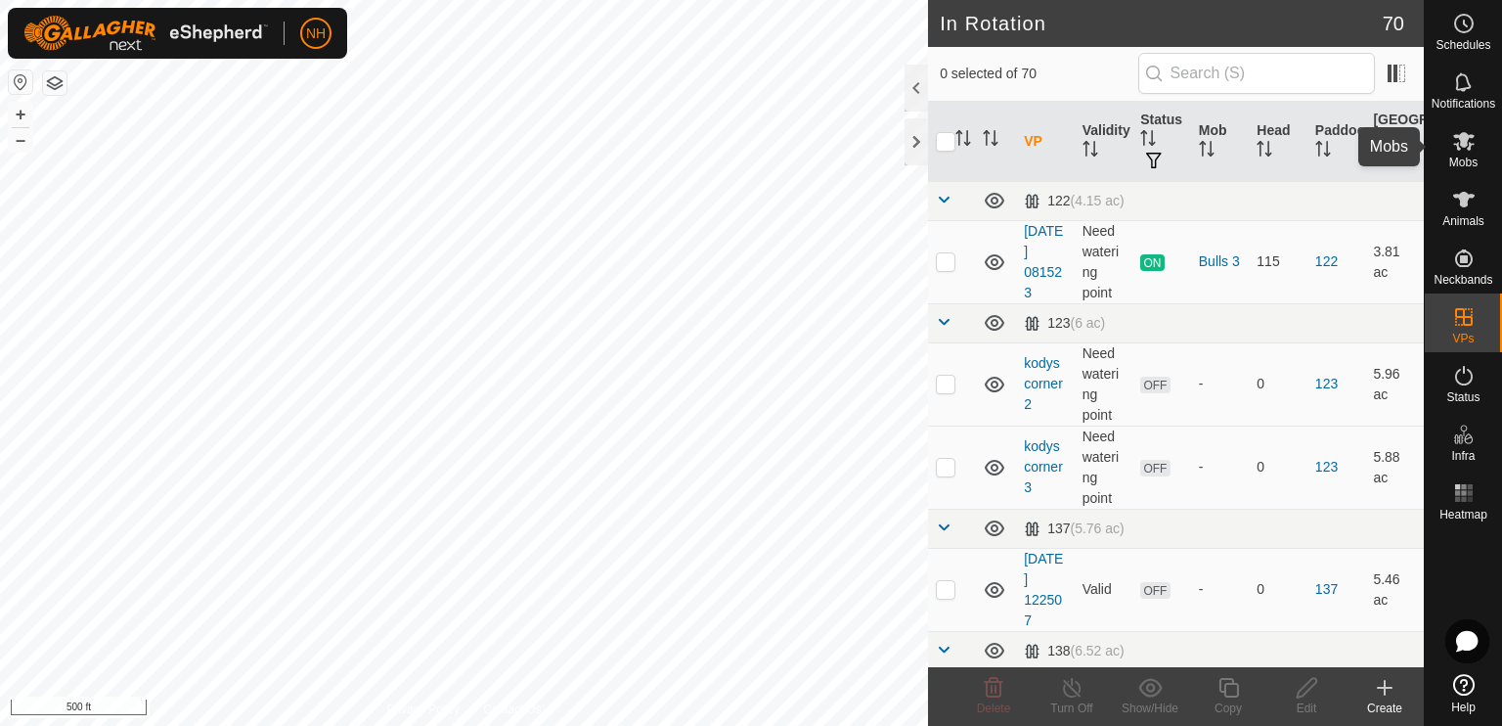
click at [1456, 151] on icon at bounding box center [1463, 140] width 23 height 23
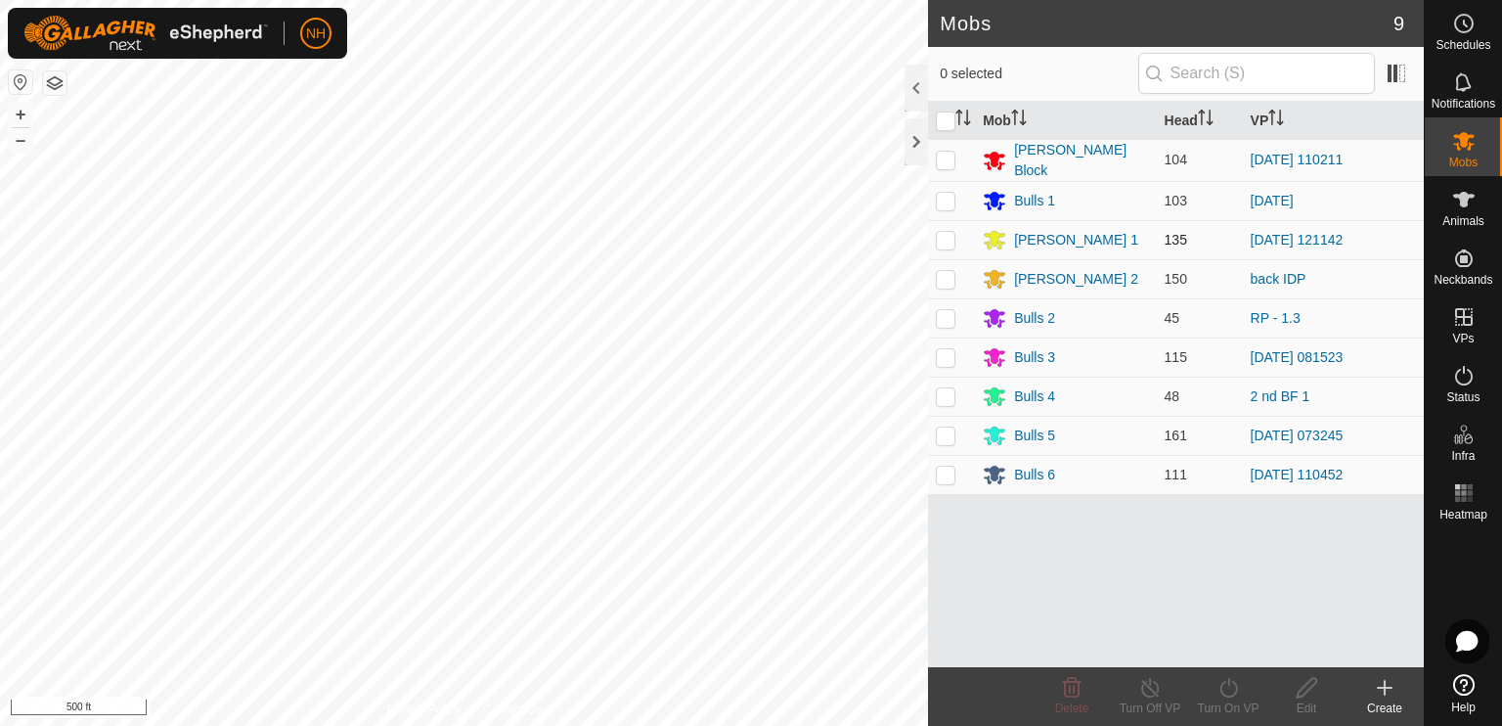
click at [947, 235] on p-checkbox at bounding box center [946, 240] width 20 height 16
checkbox input "true"
click at [1021, 238] on div "[PERSON_NAME] 1" at bounding box center [1076, 240] width 124 height 21
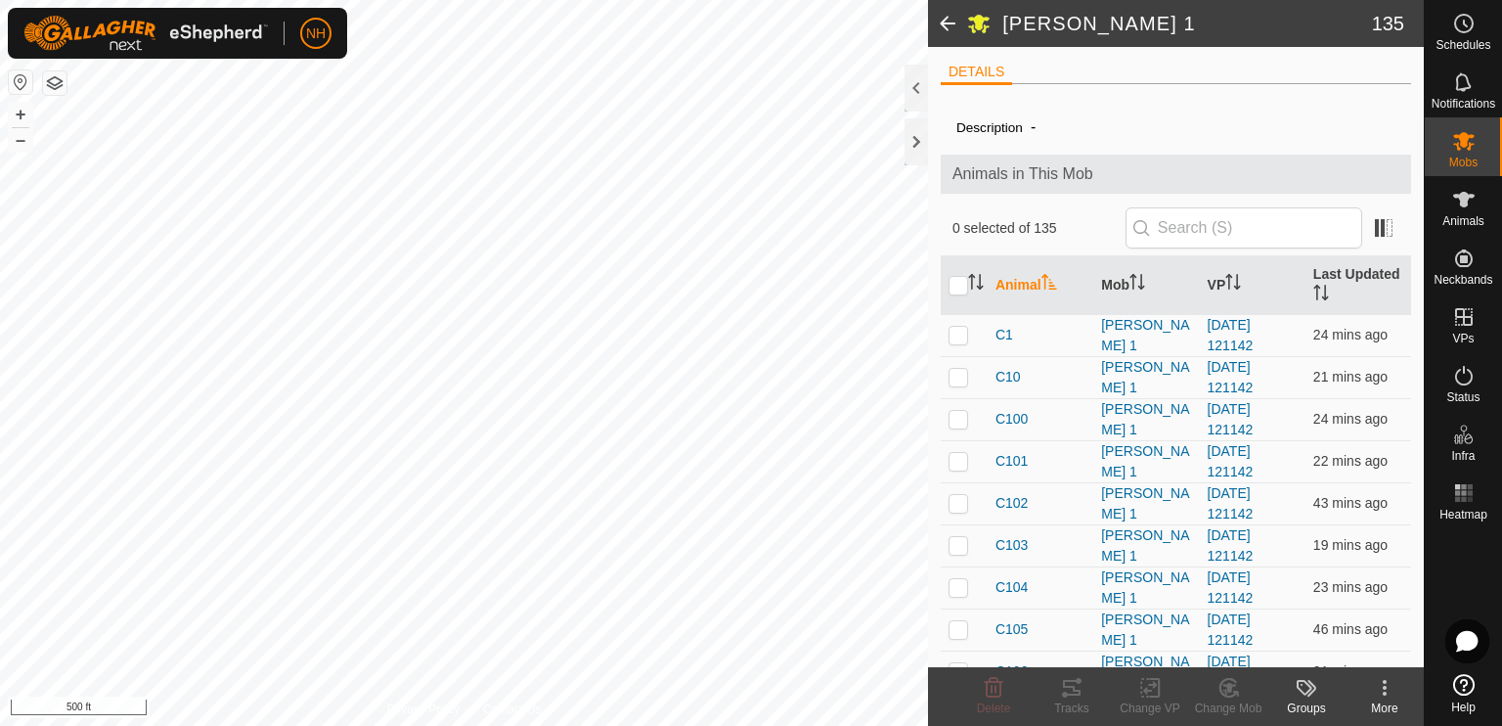
click at [943, 23] on span at bounding box center [947, 23] width 39 height 47
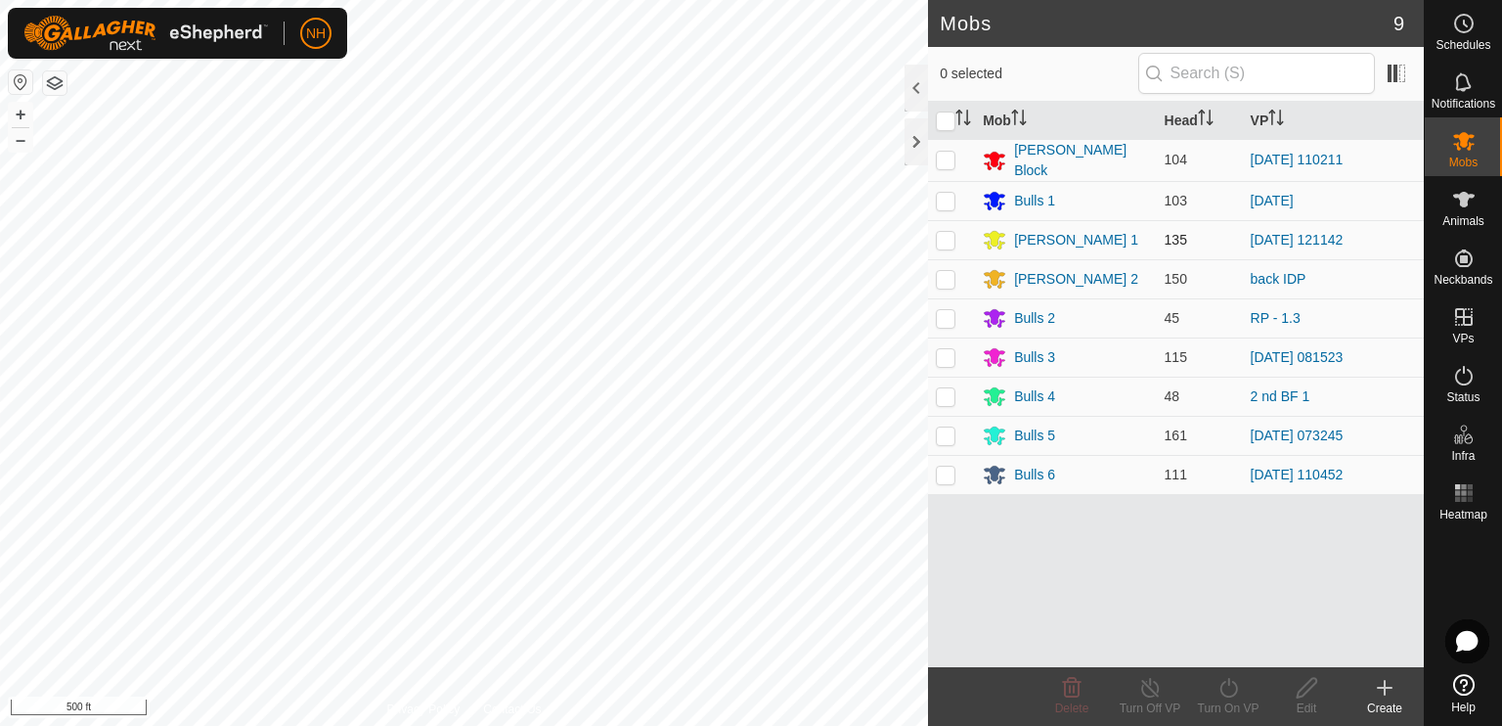
click at [944, 239] on p-checkbox at bounding box center [946, 240] width 20 height 16
checkbox input "true"
click at [1229, 694] on icon at bounding box center [1229, 687] width 24 height 23
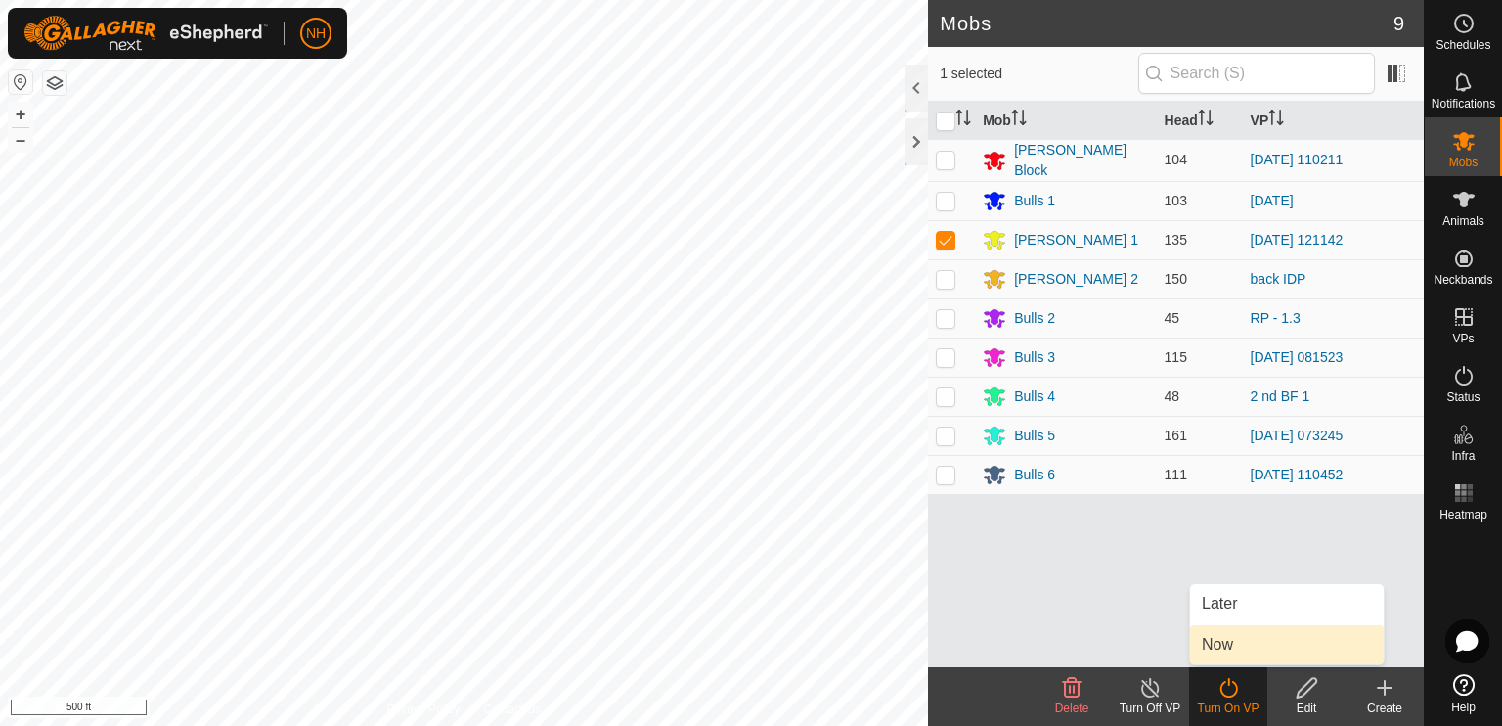
click at [1215, 645] on link "Now" at bounding box center [1287, 644] width 194 height 39
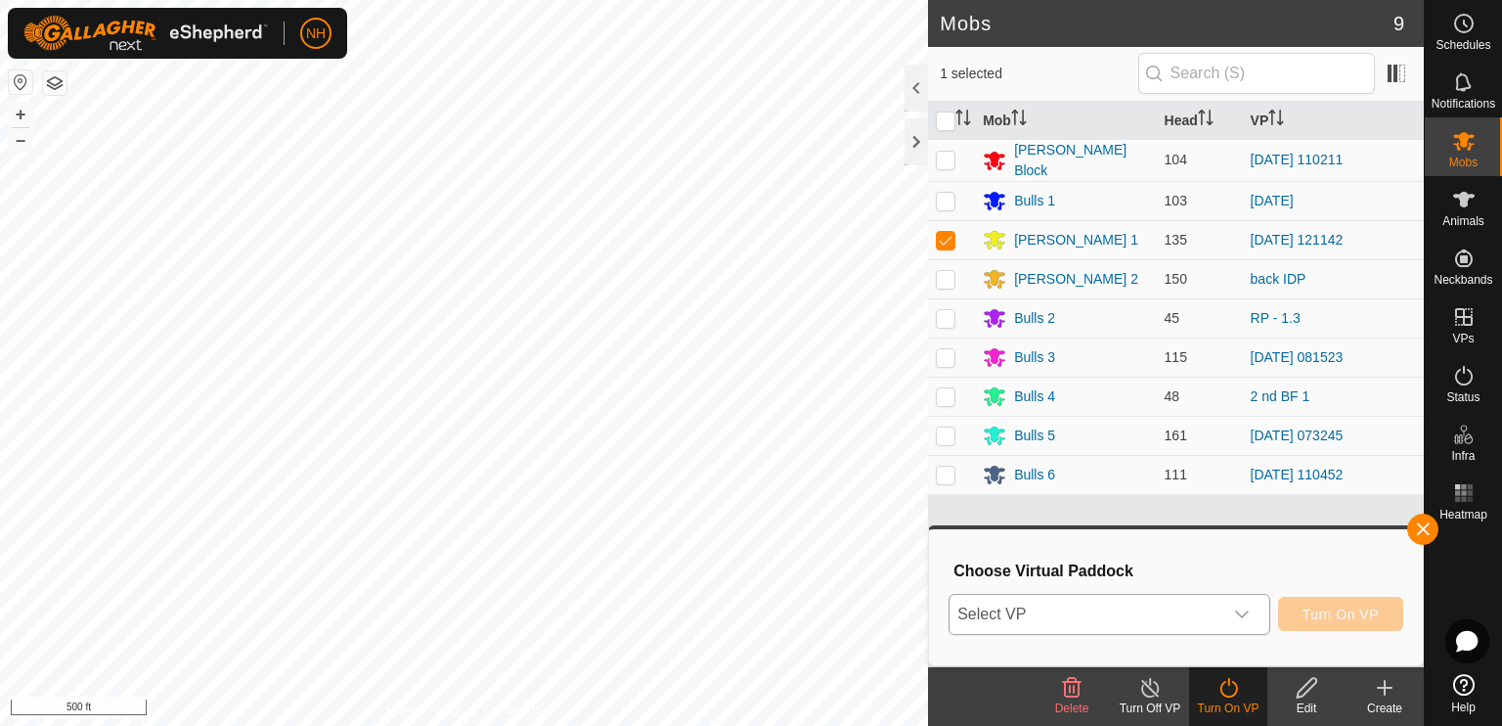
click at [1154, 615] on span "Select VP" at bounding box center [1086, 614] width 273 height 39
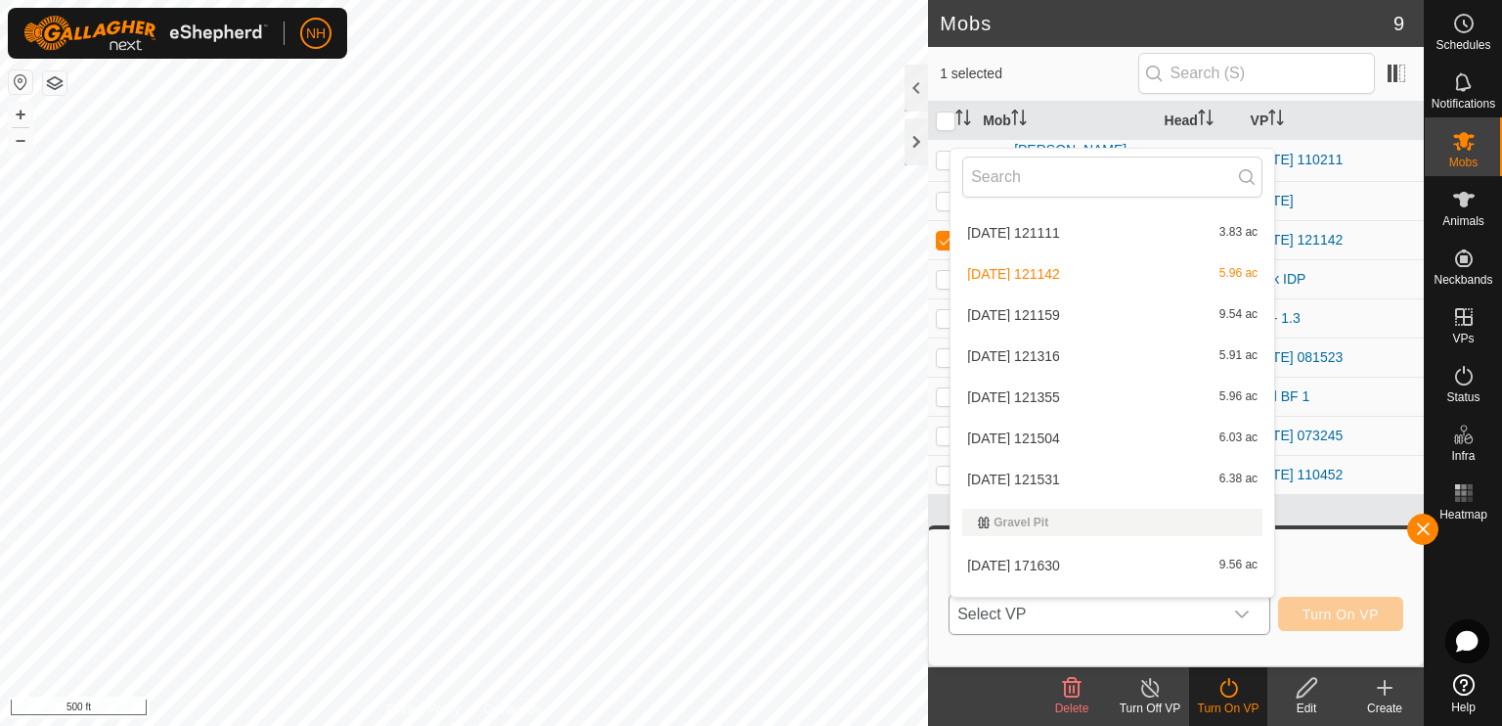
scroll to position [2087, 0]
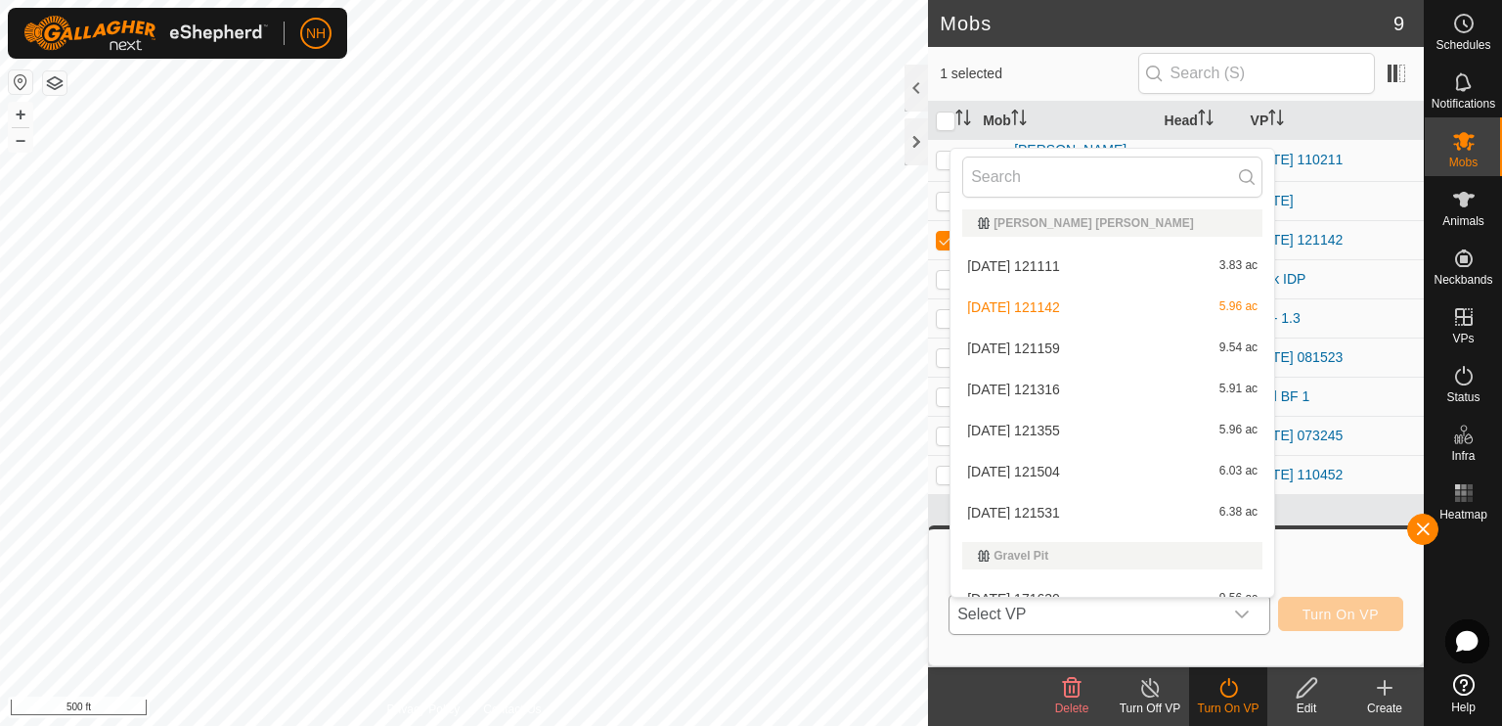
click at [1007, 356] on li "[DATE] 121159 9.54 ac" at bounding box center [1113, 348] width 324 height 39
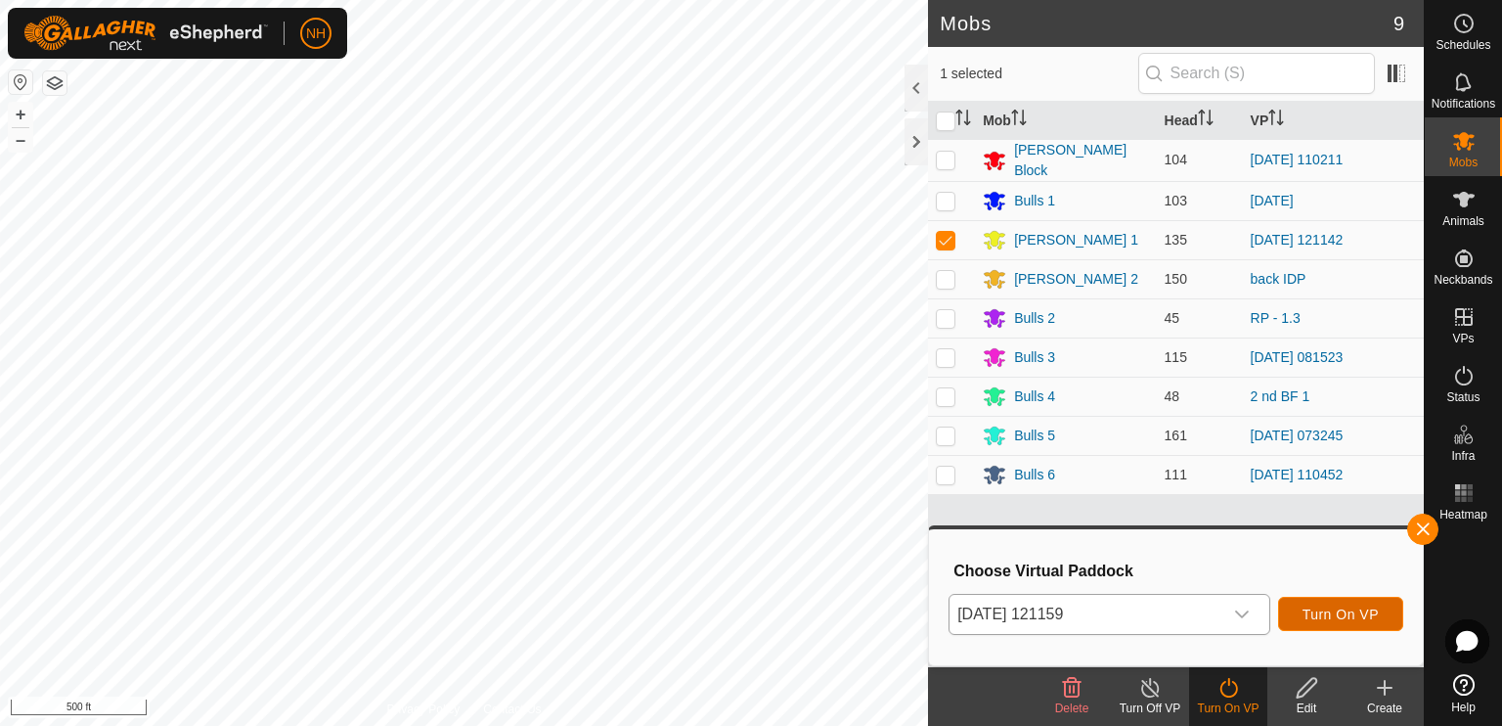
click at [1320, 608] on span "Turn On VP" at bounding box center [1341, 614] width 76 height 16
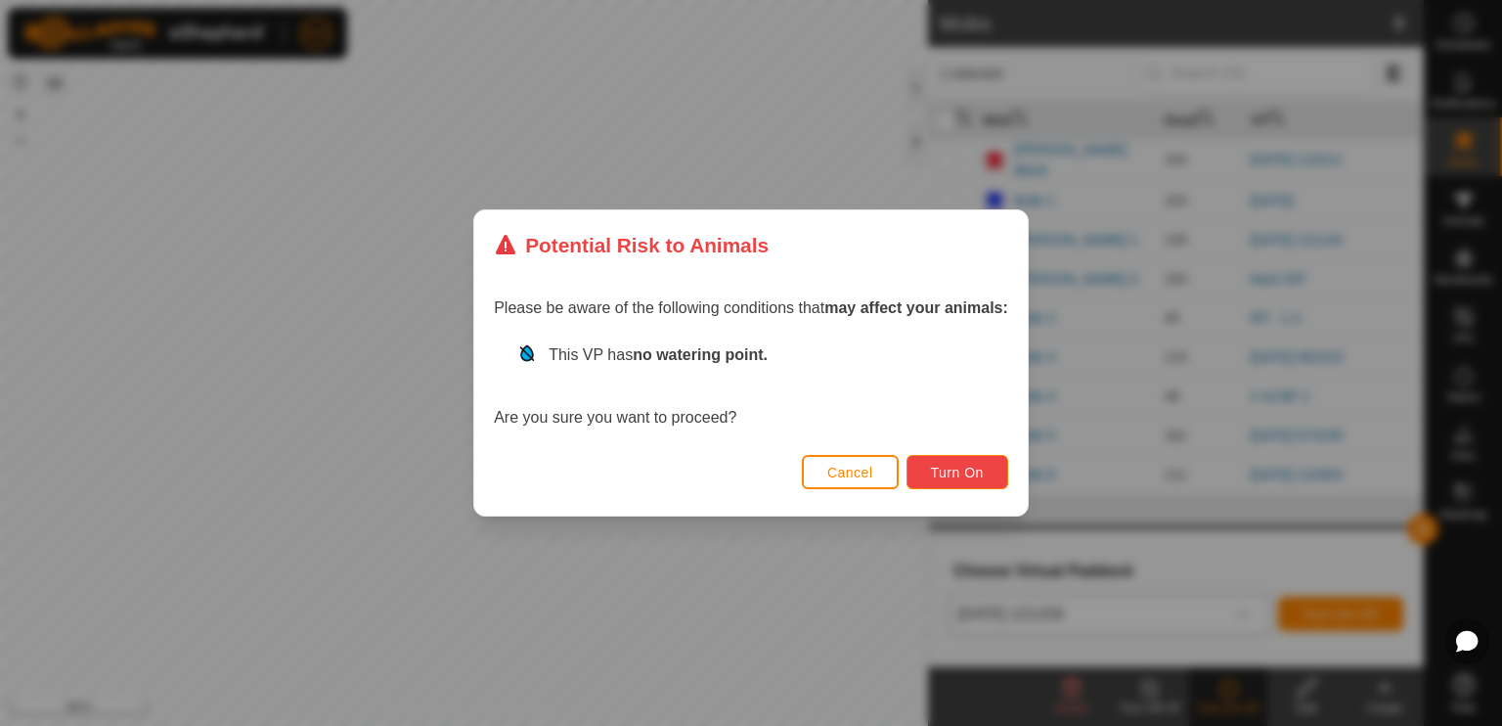
click at [958, 475] on span "Turn On" at bounding box center [957, 473] width 53 height 16
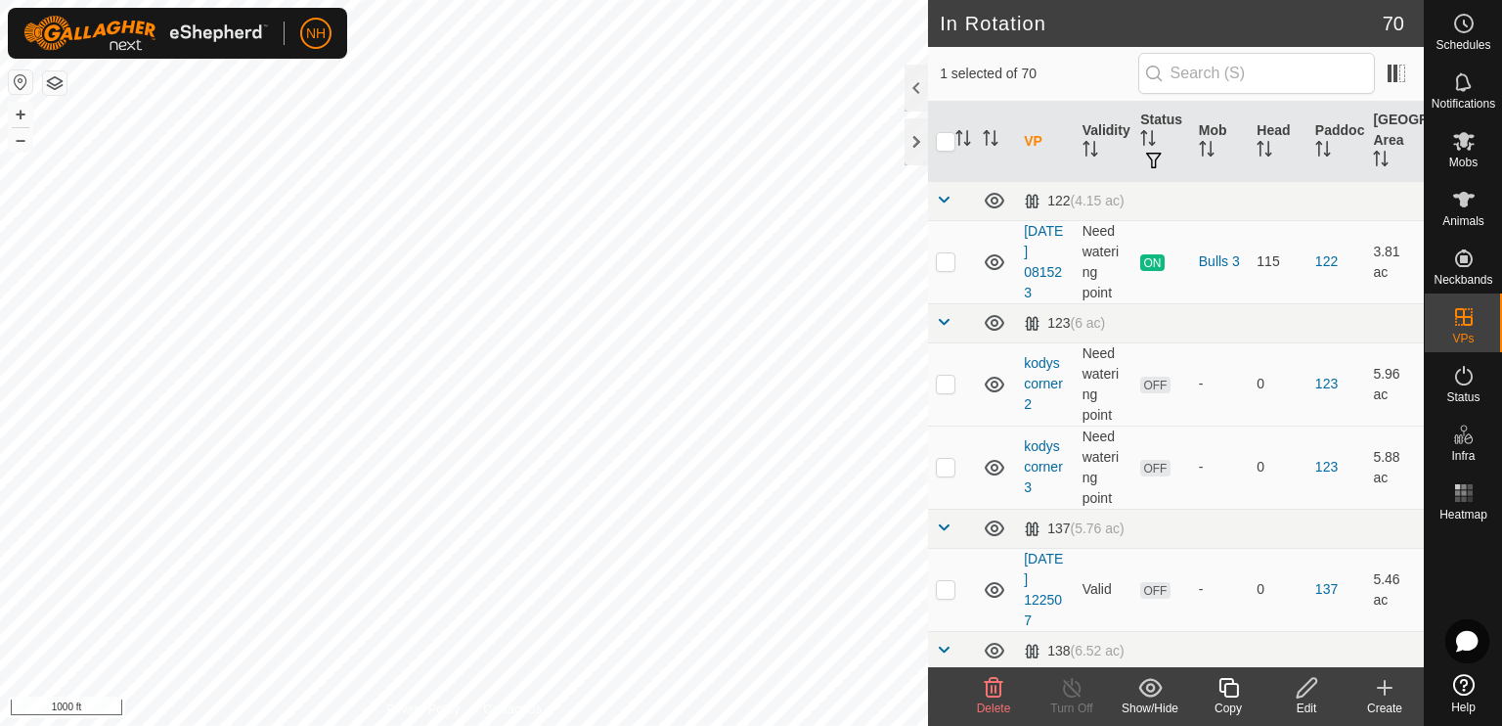
click at [1302, 699] on div "Edit" at bounding box center [1306, 708] width 78 height 18
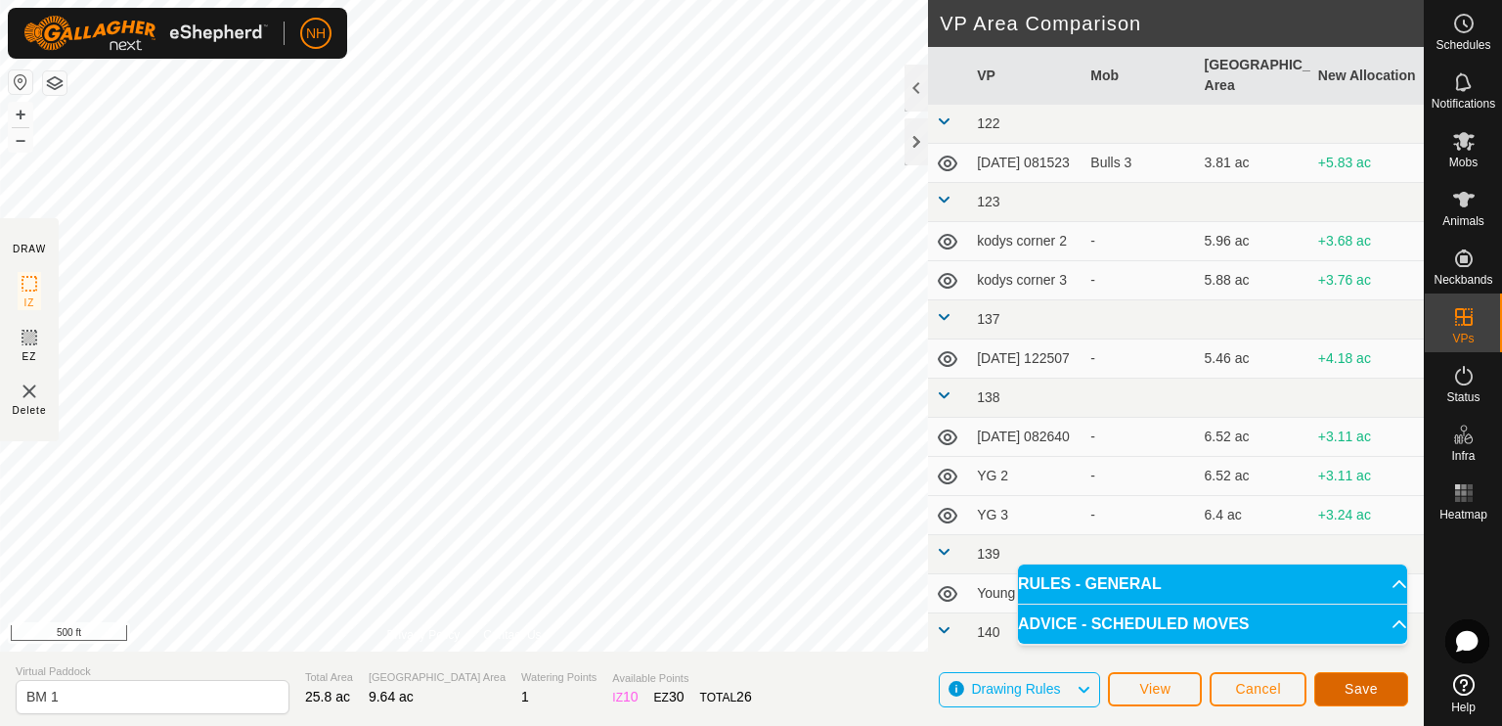
click at [1346, 682] on span "Save" at bounding box center [1361, 689] width 33 height 16
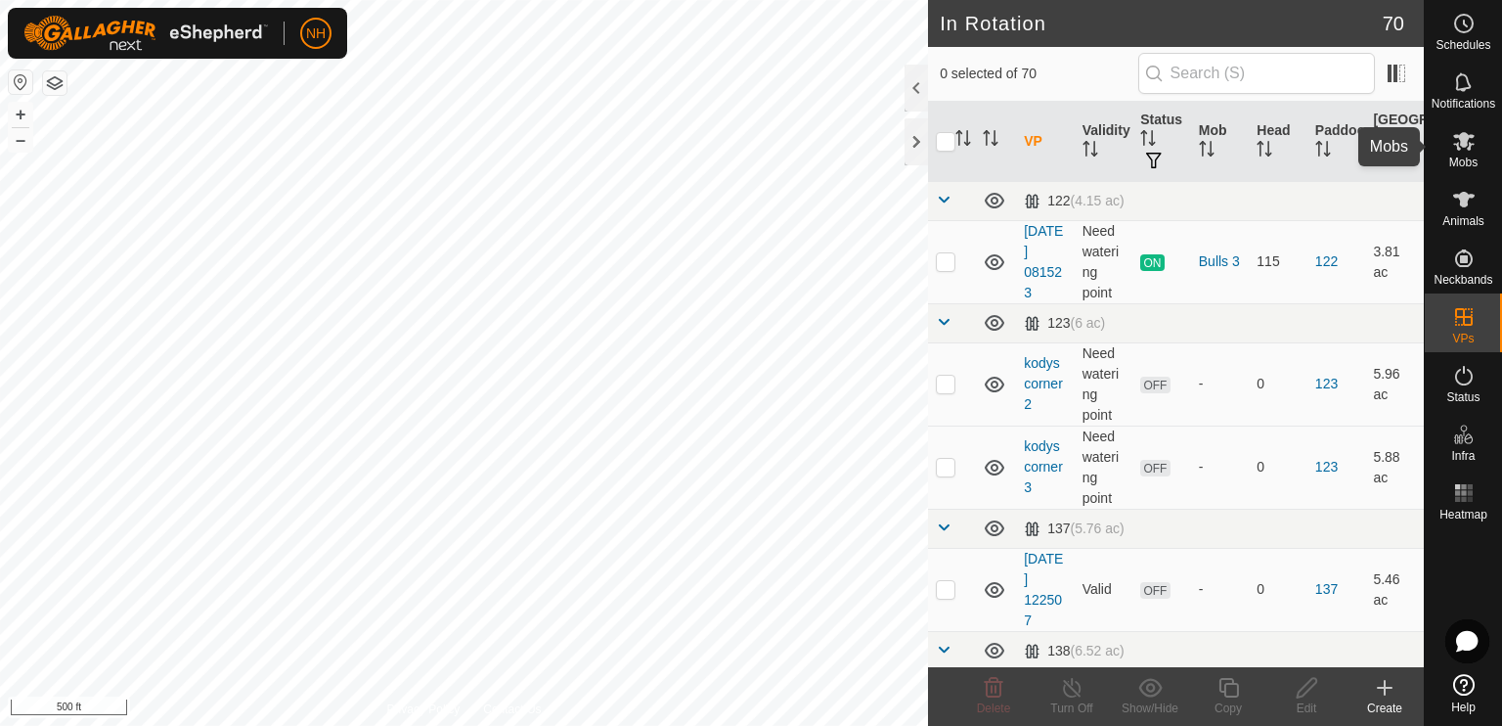
click at [1469, 140] on icon at bounding box center [1463, 140] width 23 height 23
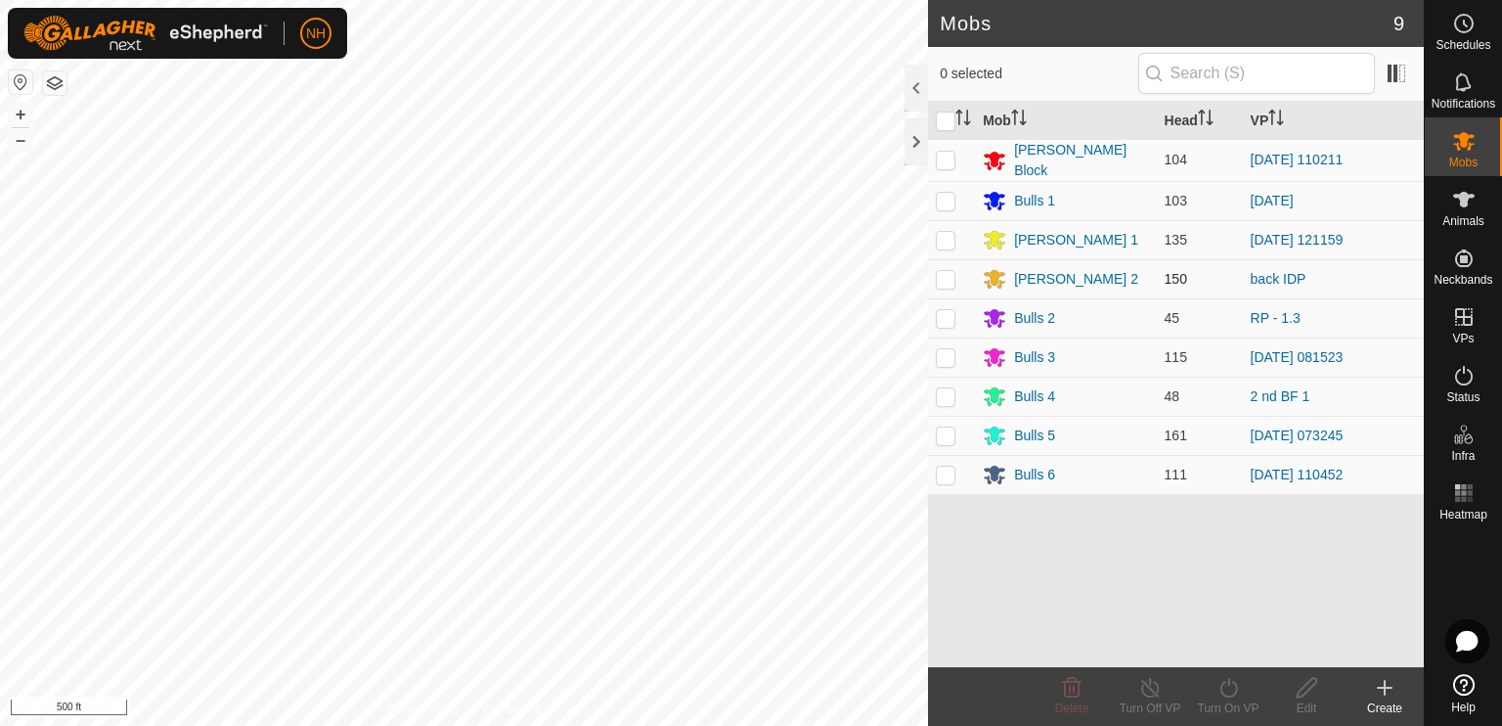
click at [946, 276] on p-checkbox at bounding box center [946, 279] width 20 height 16
checkbox input "true"
click at [1229, 690] on icon at bounding box center [1229, 687] width 24 height 23
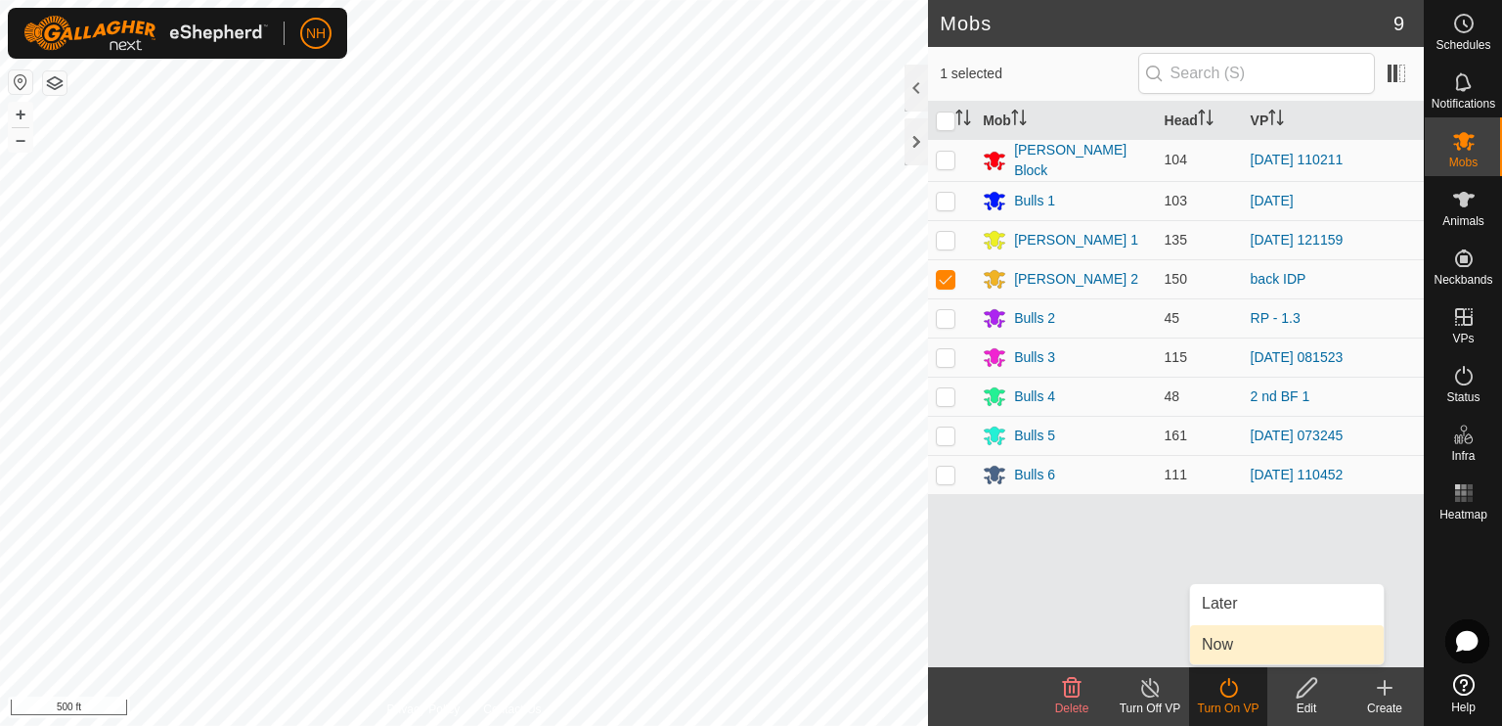
click at [1214, 646] on link "Now" at bounding box center [1287, 644] width 194 height 39
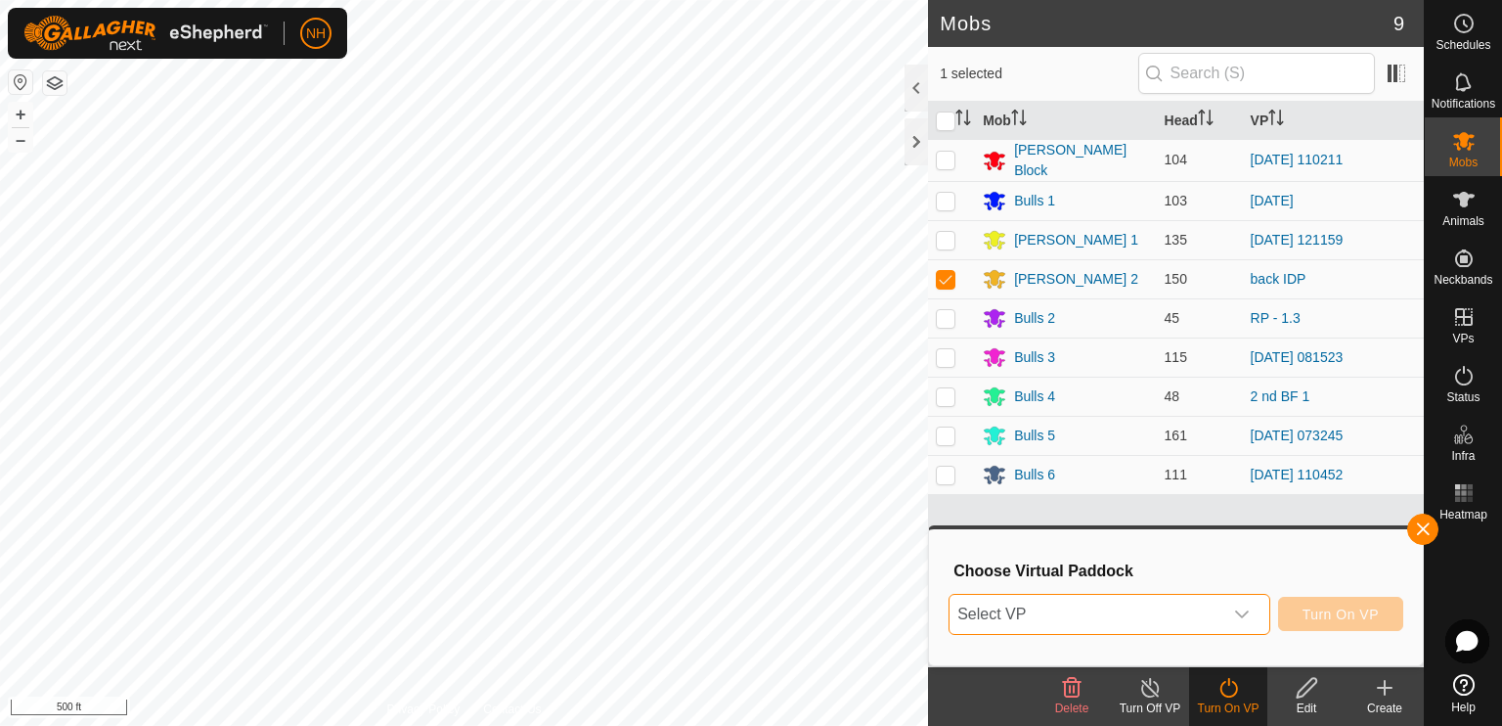
click at [1149, 618] on span "Select VP" at bounding box center [1086, 614] width 273 height 39
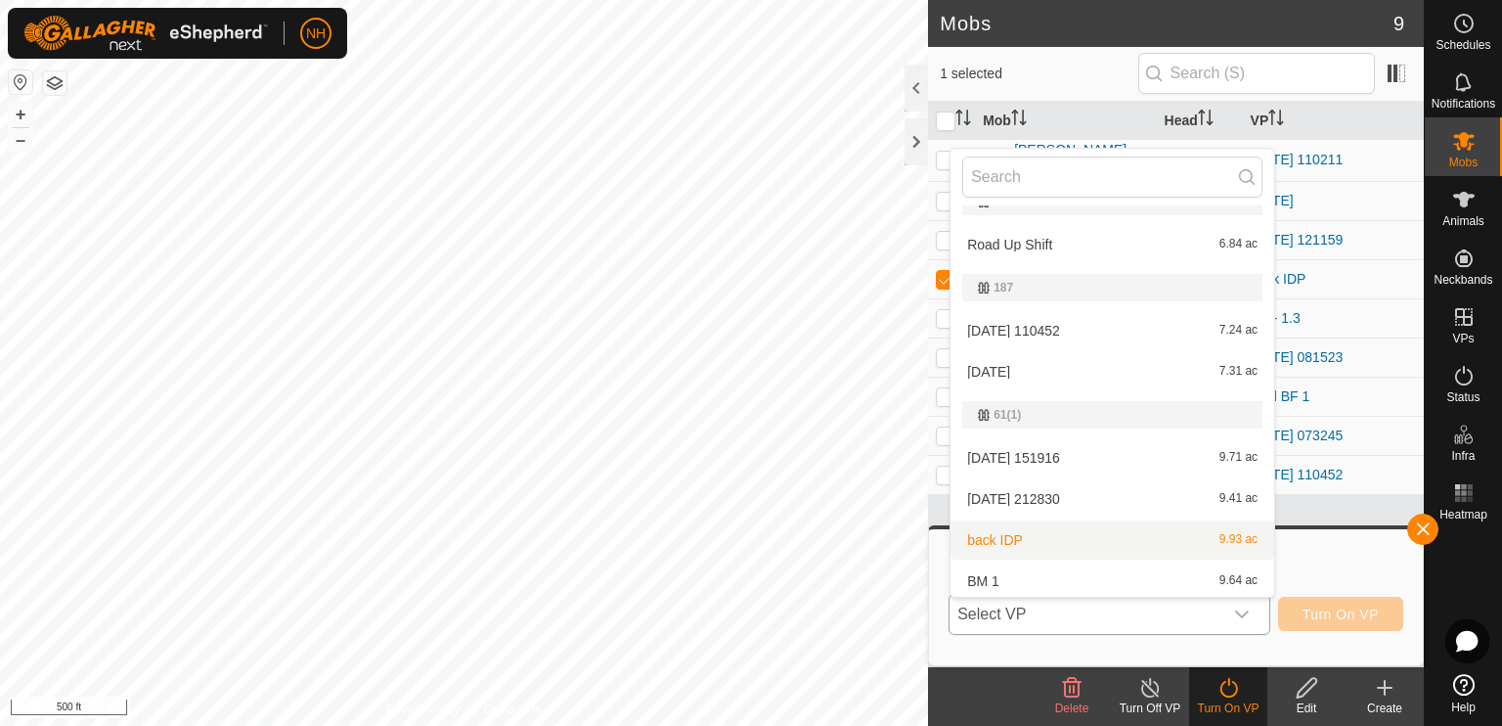
scroll to position [923, 0]
click at [1070, 573] on li "BM 1 9.64 ac" at bounding box center [1113, 576] width 324 height 39
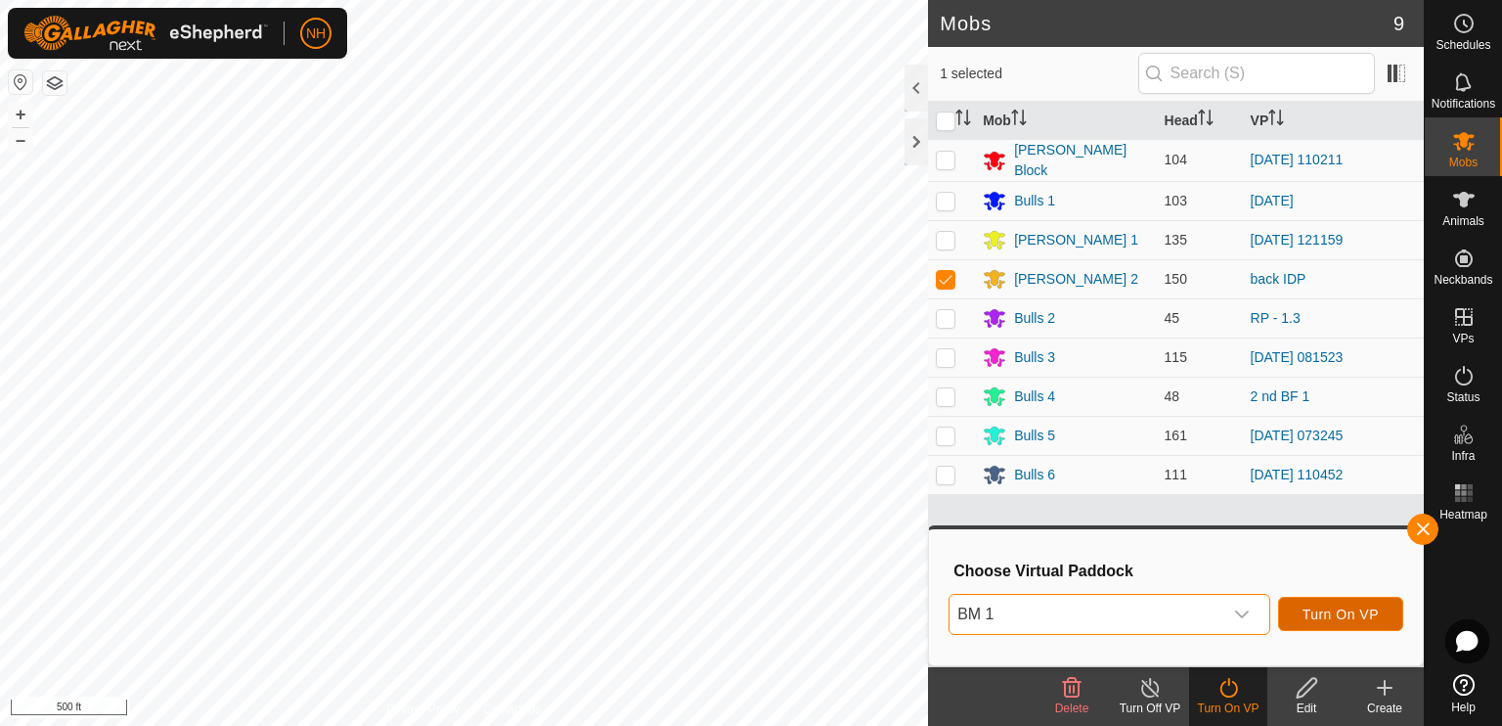
click at [1340, 616] on span "Turn On VP" at bounding box center [1341, 614] width 76 height 16
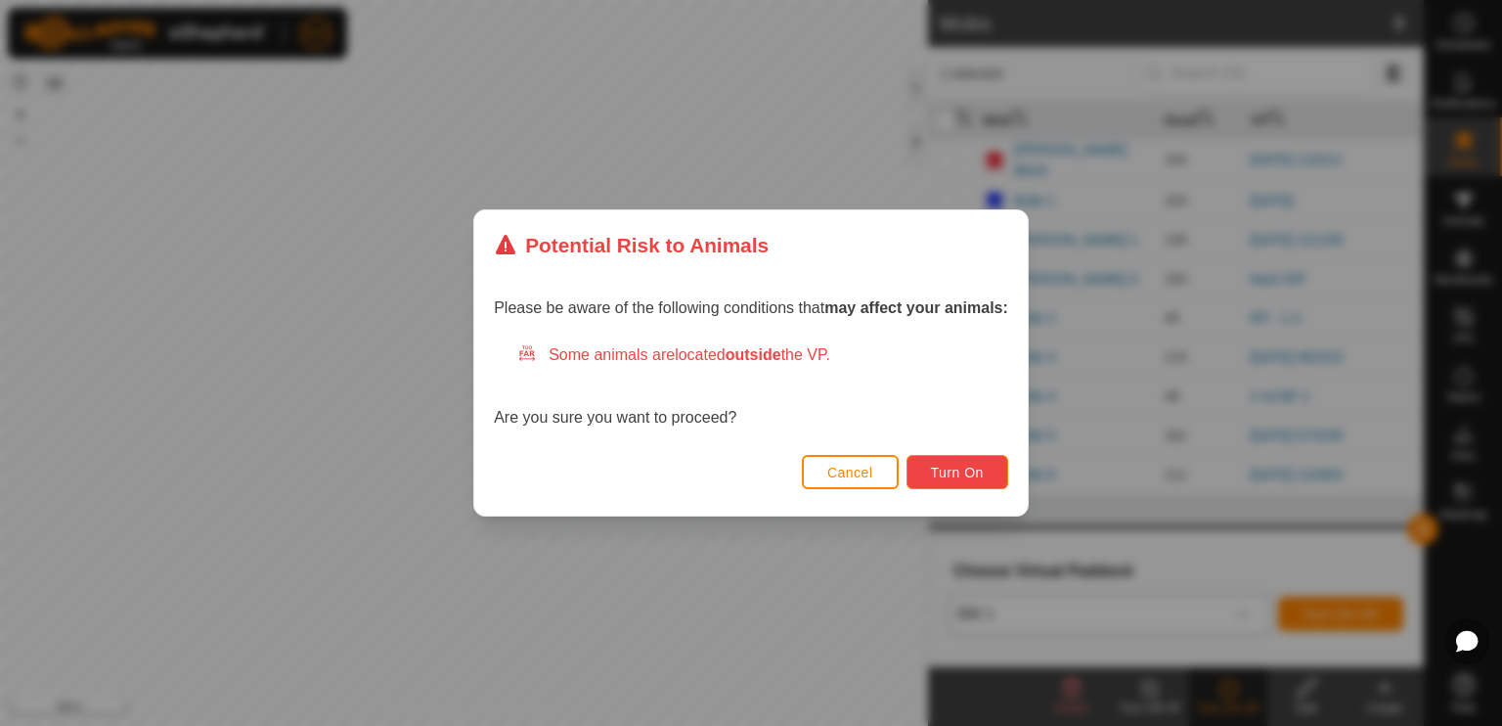
click at [960, 471] on span "Turn On" at bounding box center [957, 473] width 53 height 16
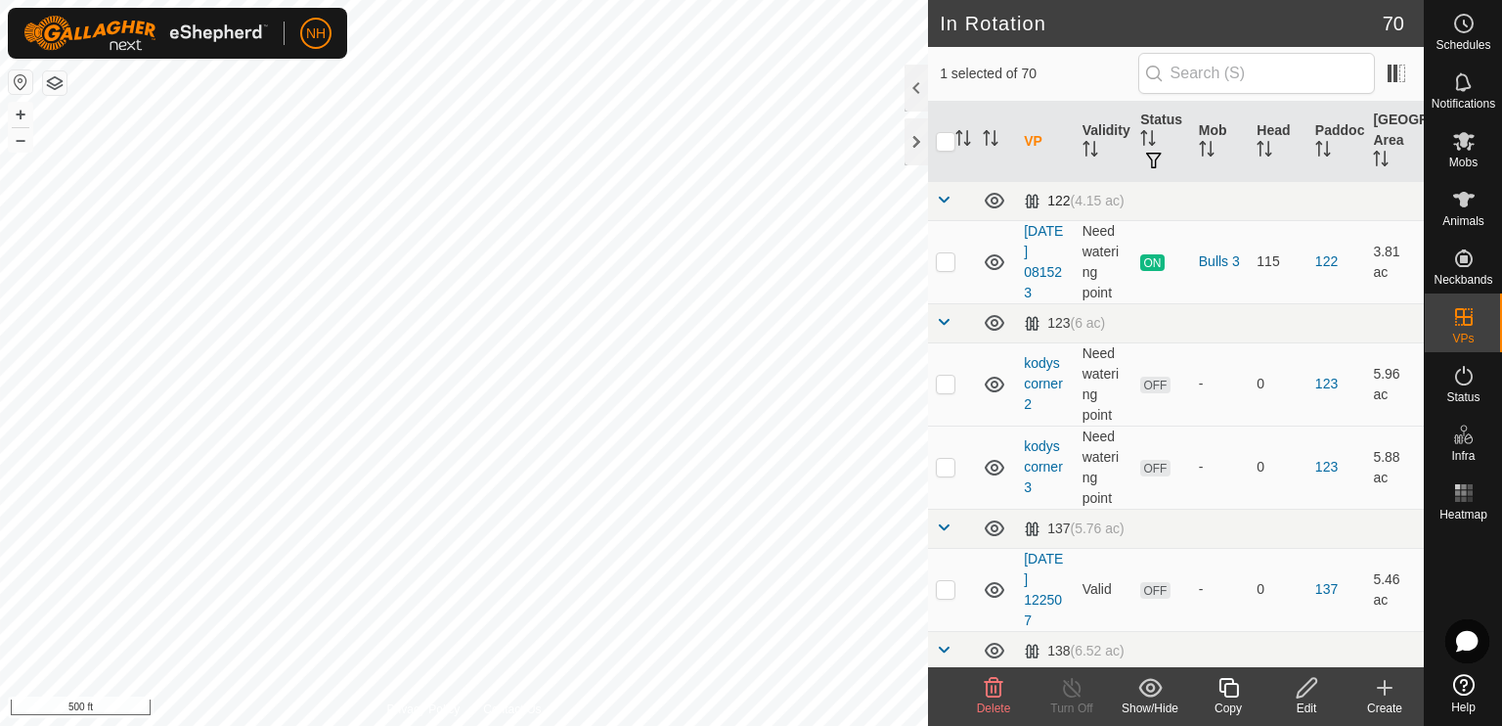
checkbox input "false"
checkbox input "true"
checkbox input "false"
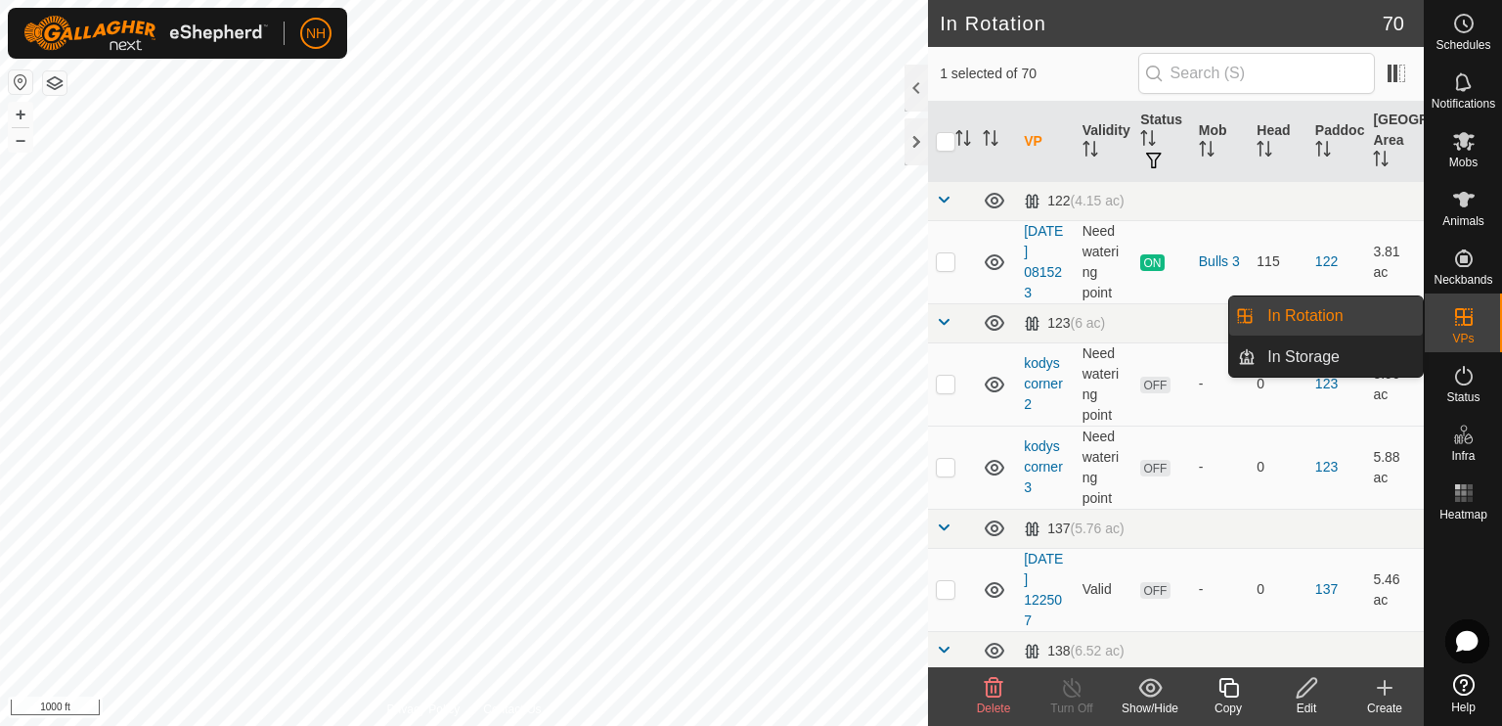
click at [1459, 321] on icon at bounding box center [1463, 316] width 23 height 23
click at [1318, 310] on link "In Rotation" at bounding box center [1339, 315] width 167 height 39
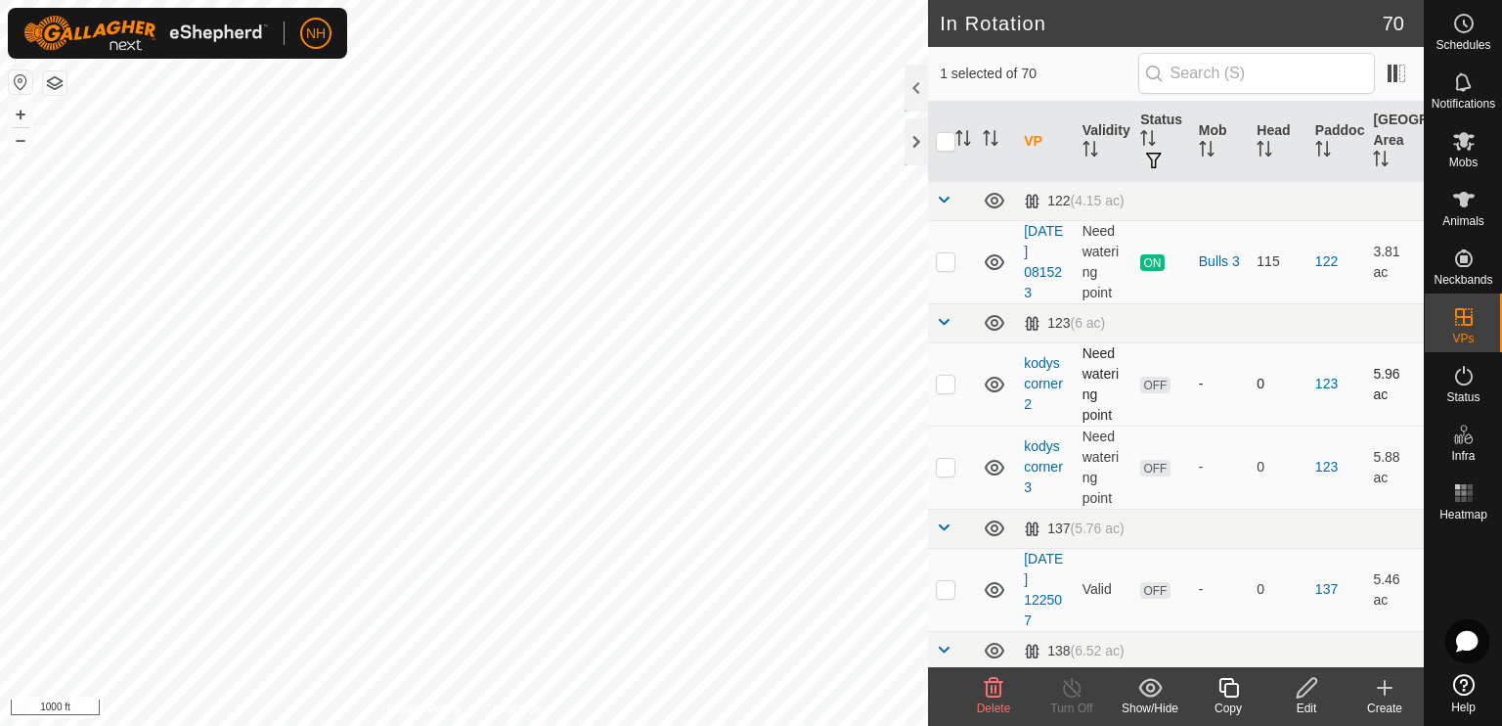
checkbox input "false"
checkbox input "true"
